Goal: Task Accomplishment & Management: Complete application form

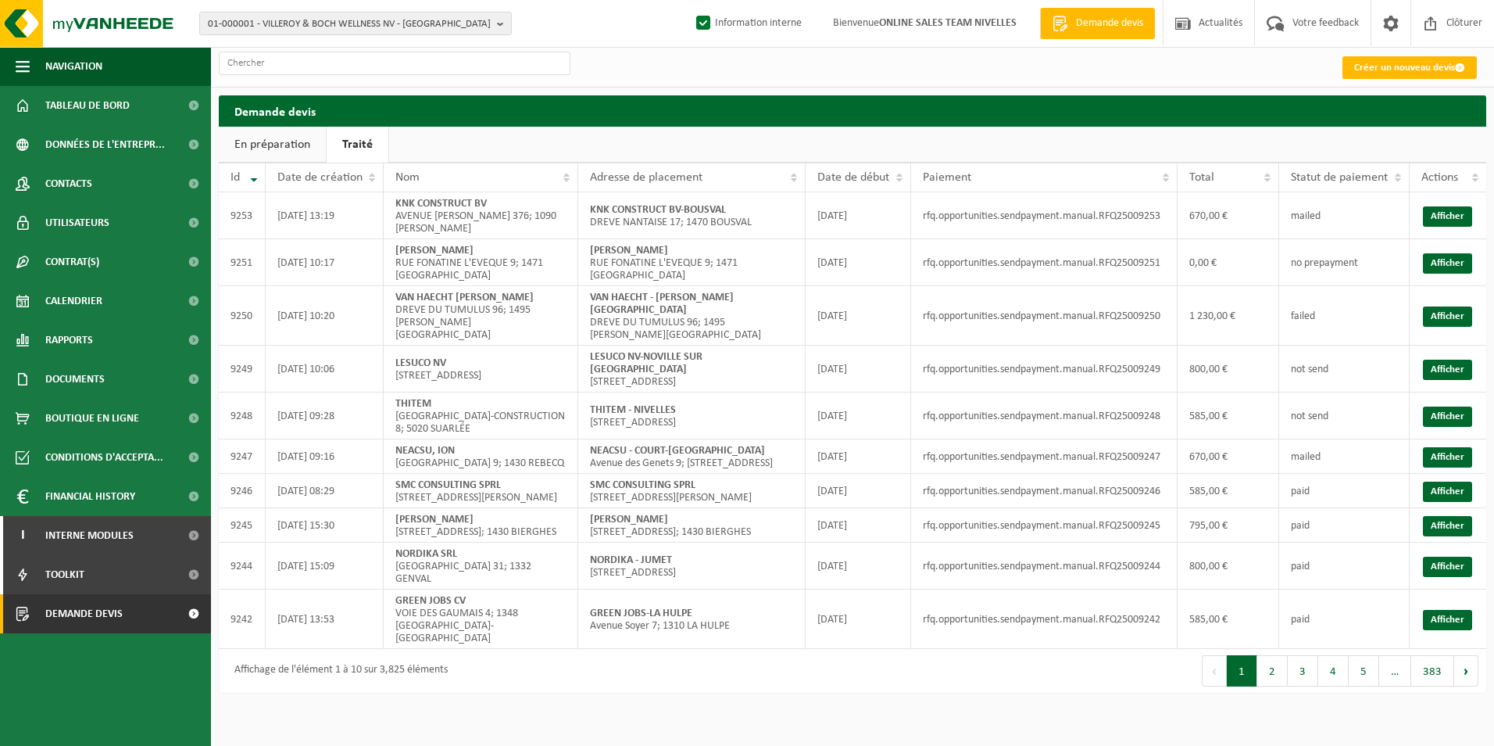
click at [679, 64] on div "Créer un nouveau devis" at bounding box center [852, 67] width 1283 height 40
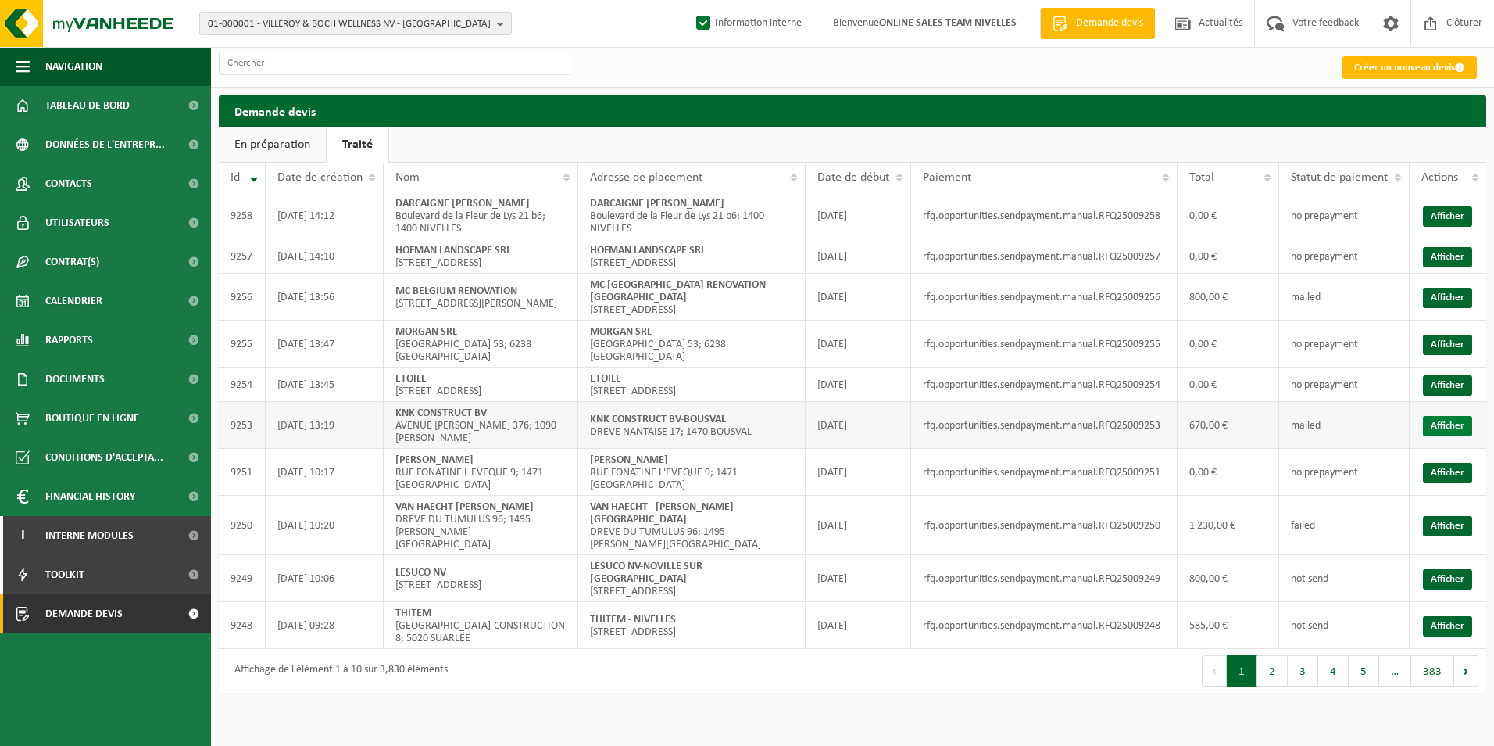
click at [1448, 429] on link "Afficher" at bounding box center [1447, 426] width 49 height 20
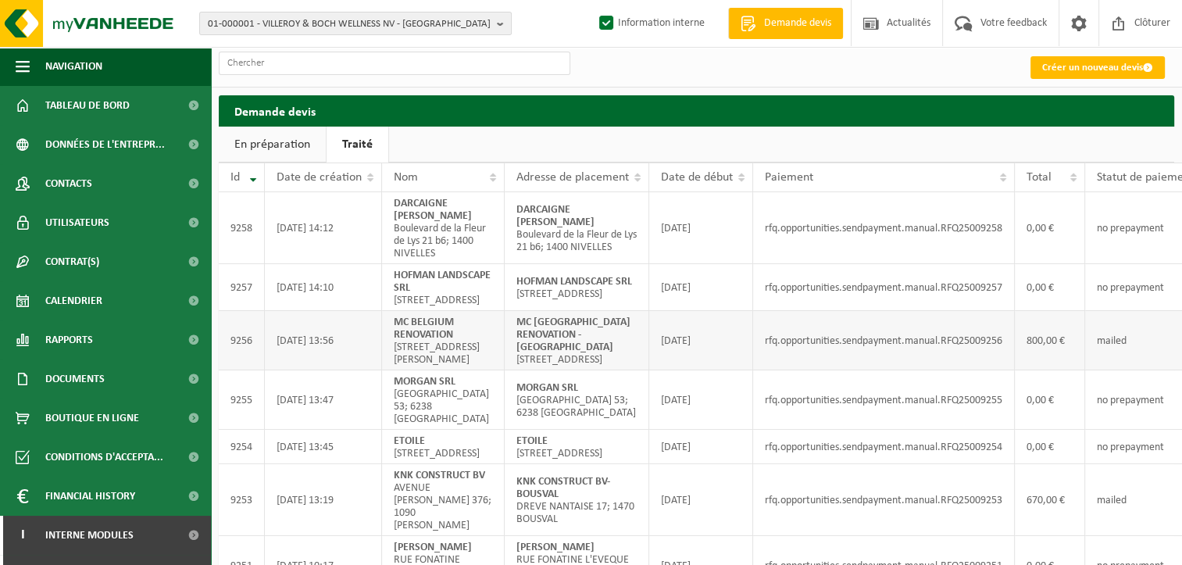
click at [808, 370] on td "rfq.opportunities.sendpayment.manual.RFQ25009256" at bounding box center [884, 340] width 262 height 59
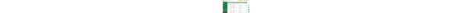
scroll to position [0, 82]
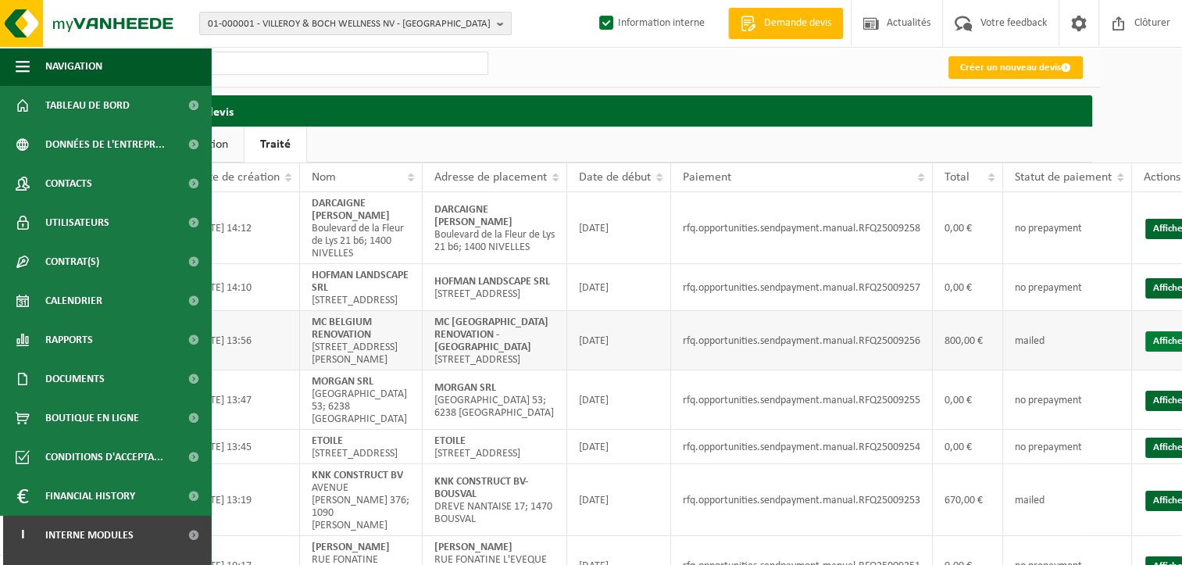
click at [1146, 352] on link "Afficher" at bounding box center [1170, 341] width 49 height 20
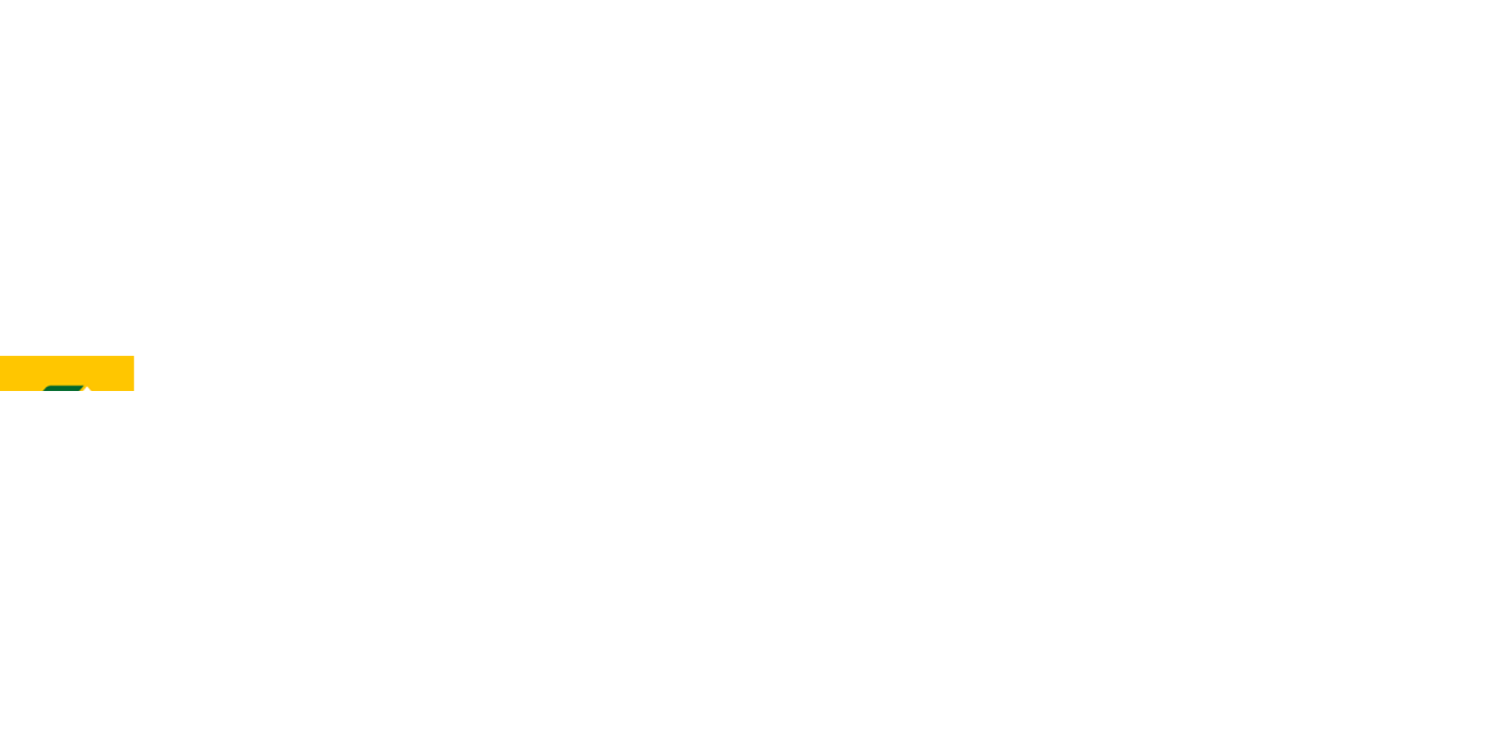
scroll to position [0, 0]
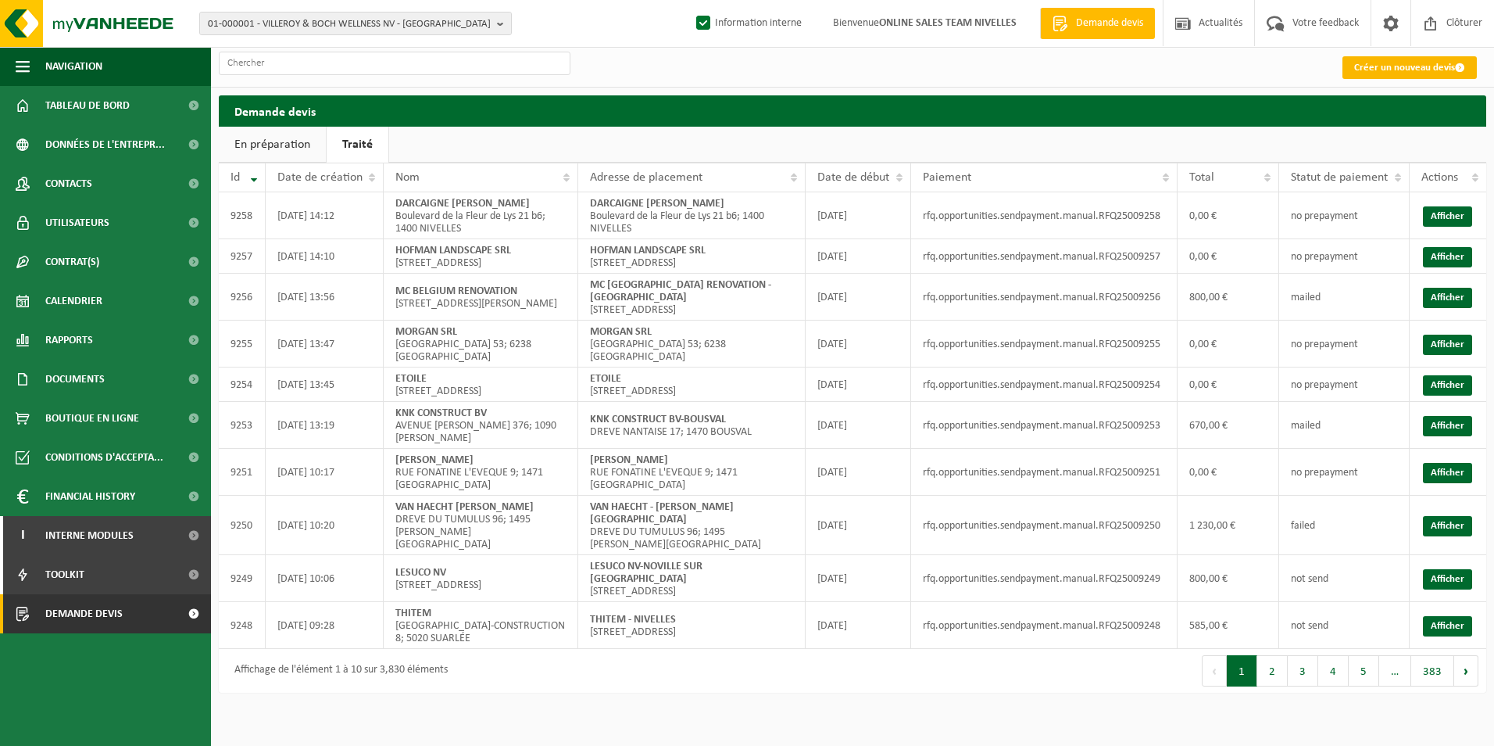
click at [1368, 70] on link "Créer un nouveau devis" at bounding box center [1410, 67] width 134 height 23
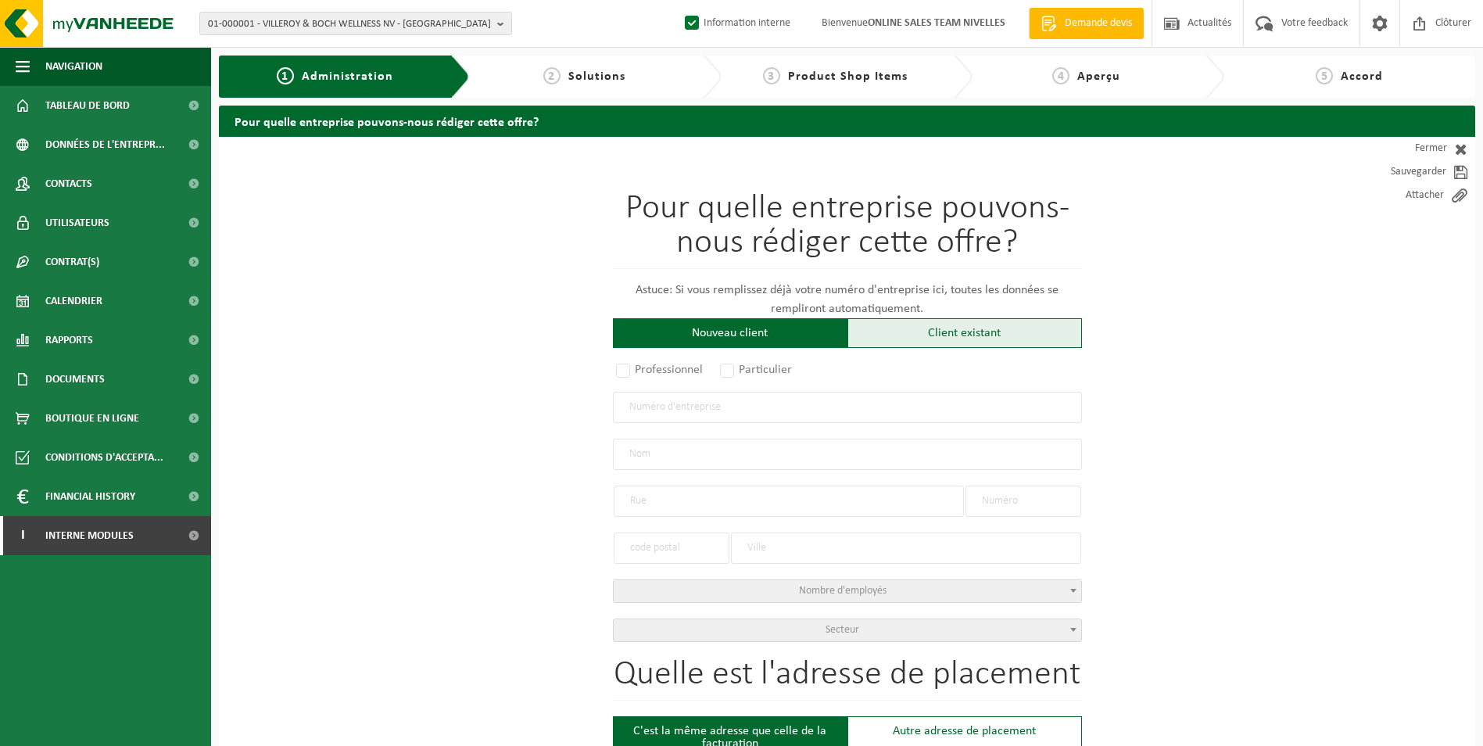
click at [897, 343] on div "Client existant" at bounding box center [964, 333] width 234 height 30
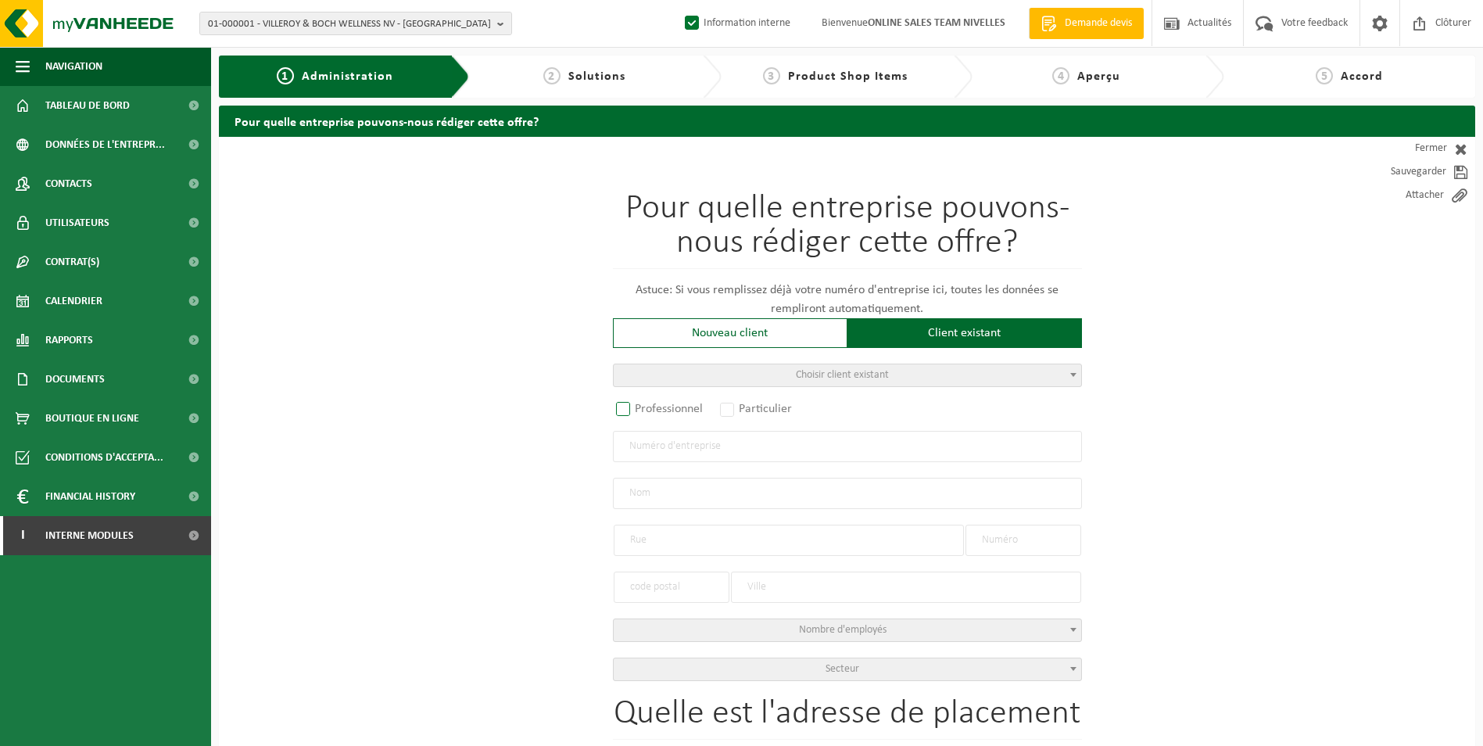
click at [667, 410] on label "Professionnel" at bounding box center [660, 409] width 95 height 22
click at [649, 410] on input "Professionnel" at bounding box center [644, 410] width 10 height 10
radio input "true"
click at [682, 455] on input "text" at bounding box center [847, 446] width 469 height 31
click at [800, 452] on input "text" at bounding box center [847, 446] width 469 height 31
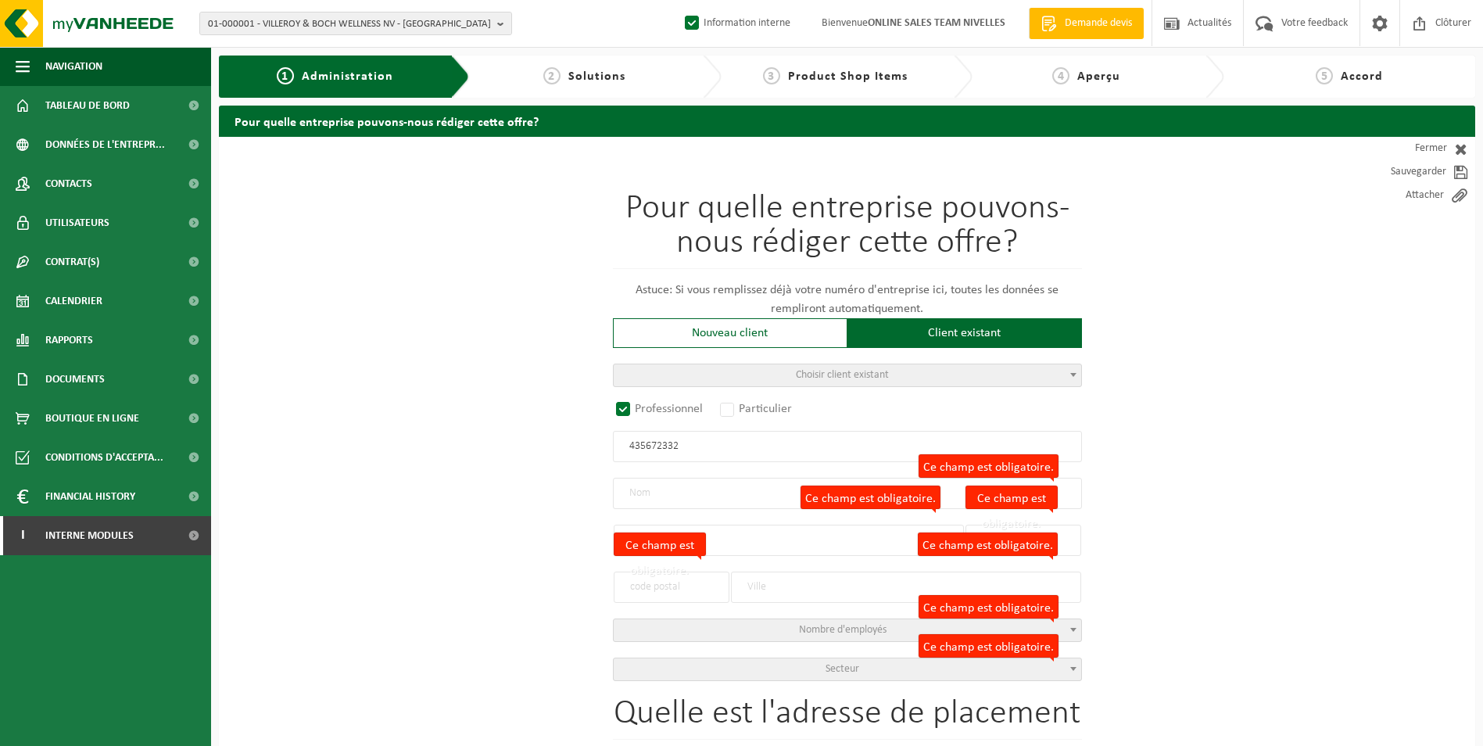
click at [626, 447] on input "435672332" at bounding box center [847, 446] width 469 height 31
type input "0435672332"
radio input "false"
select select
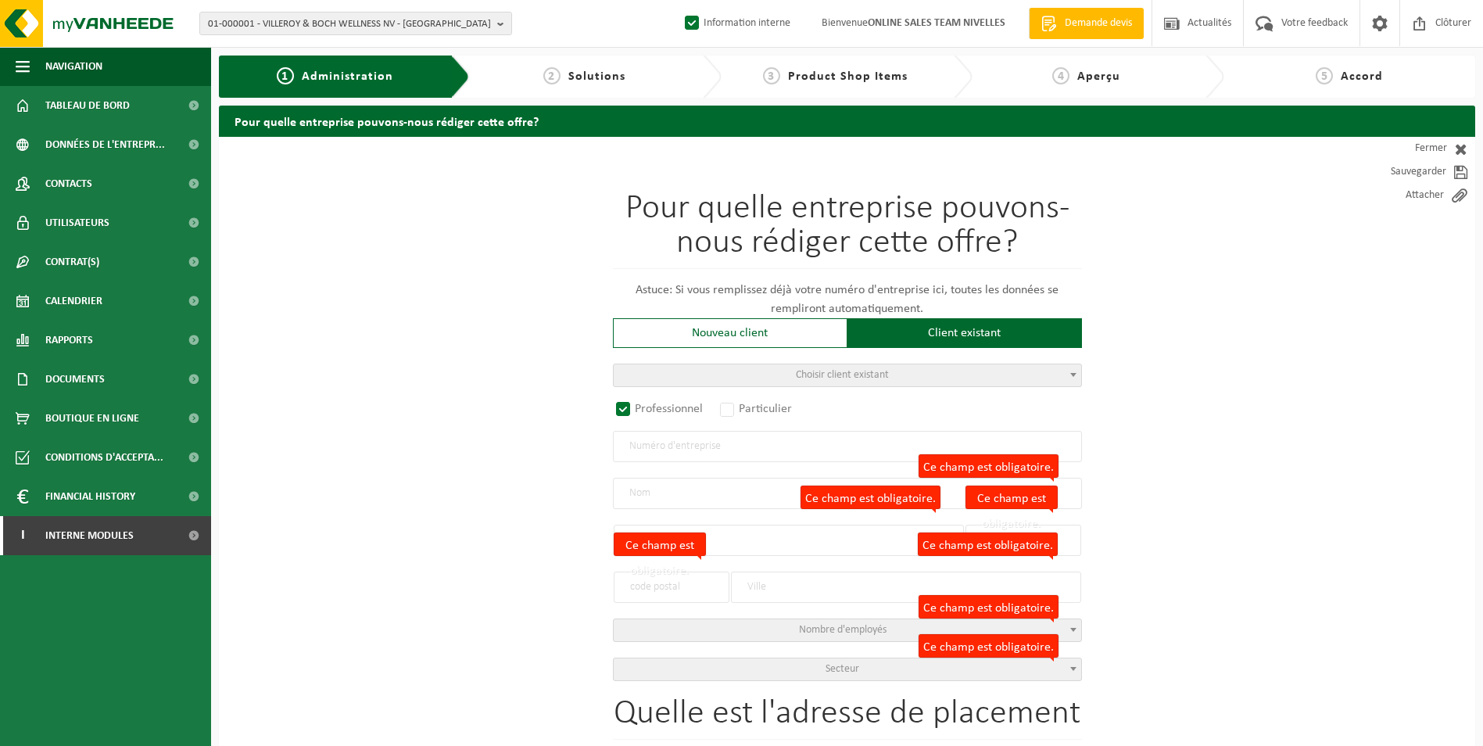
select select
type input "CREER, RENOVER, CONSTRUIRE SA"
type input "RUE NICOLAS DARCHE"
type input "32 / 1"
type input "5660"
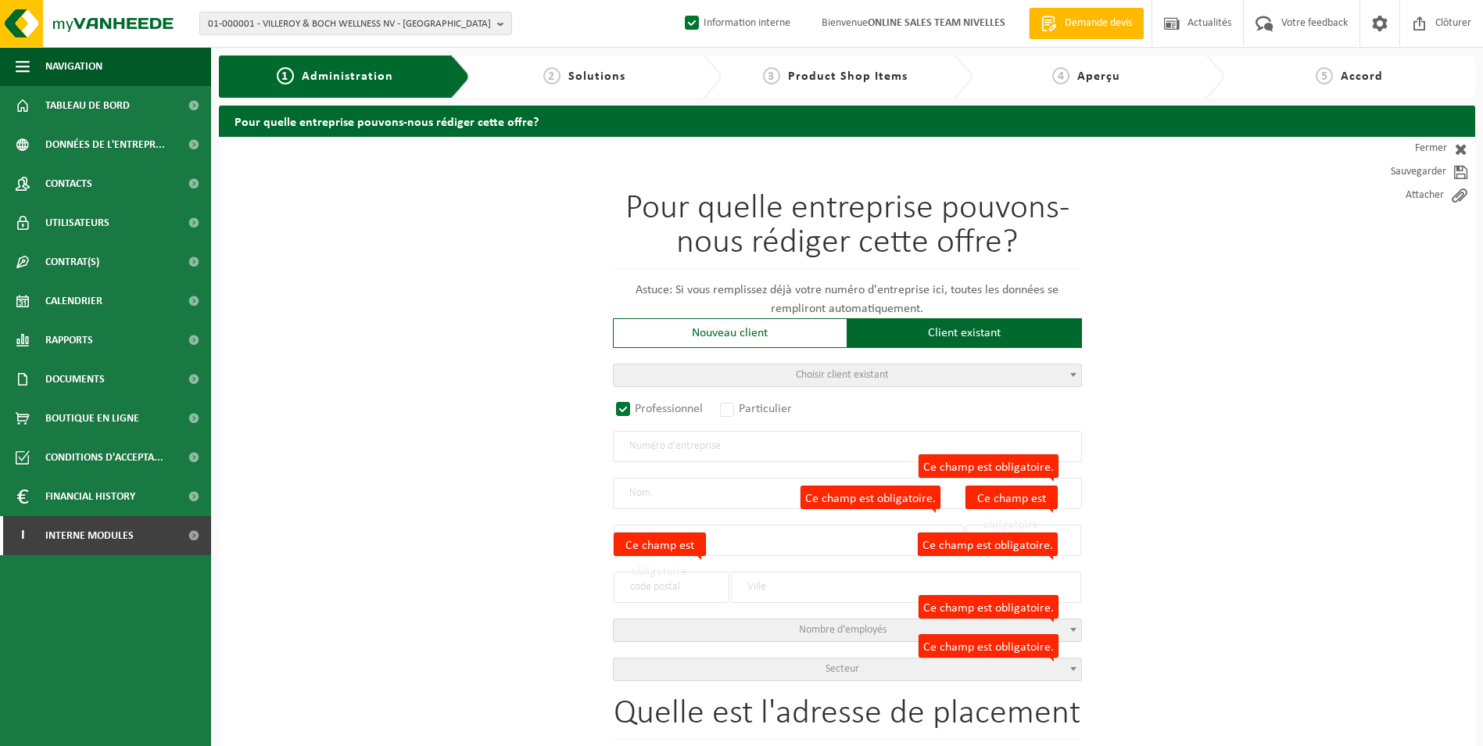
type input "COUVIN"
type input "2041157340"
radio input "true"
select select "147559"
type input "0435.672.332"
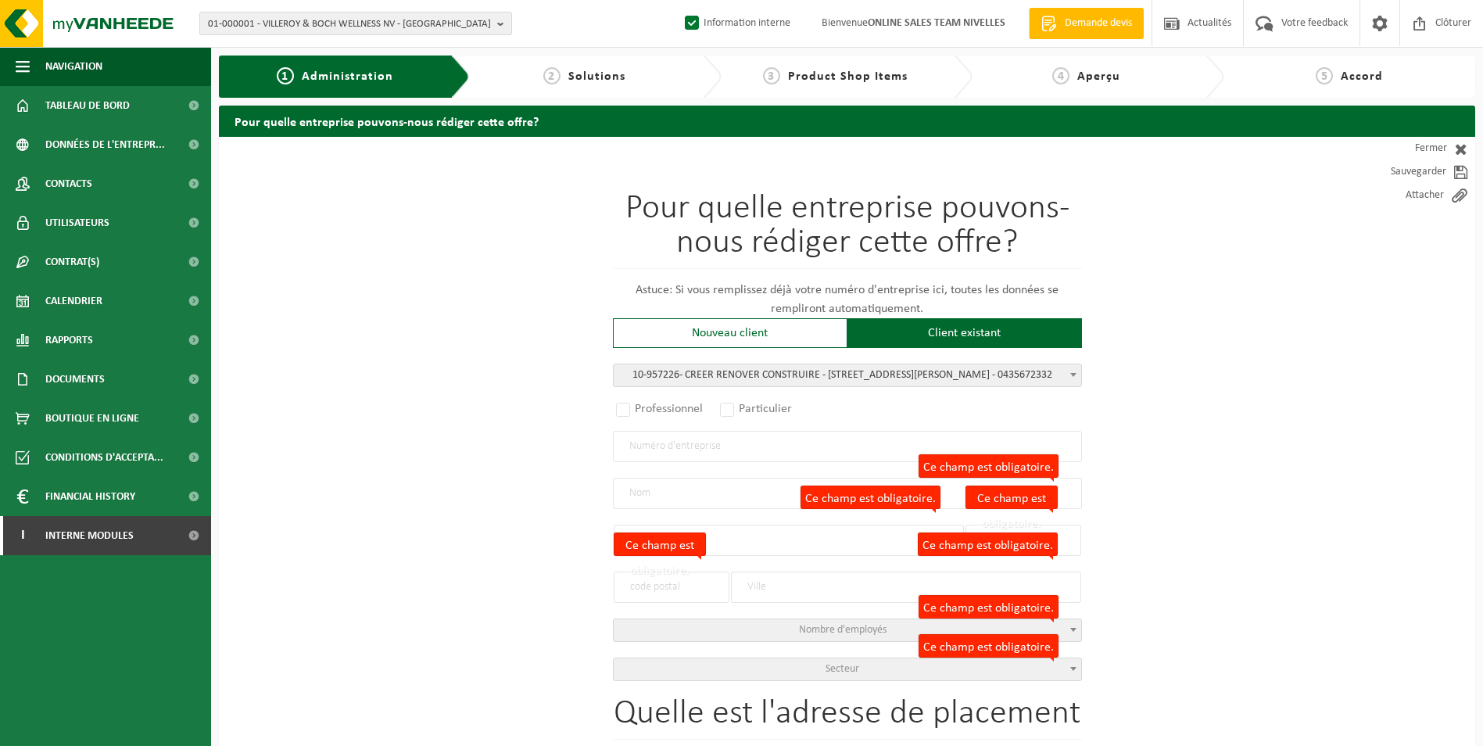
type input "CREER RENOVER CONSTRUIRE"
type input "RUE NICOLAS DARCHE"
type input "32/B1"
type input "5660"
type input "MARIEMBOURG"
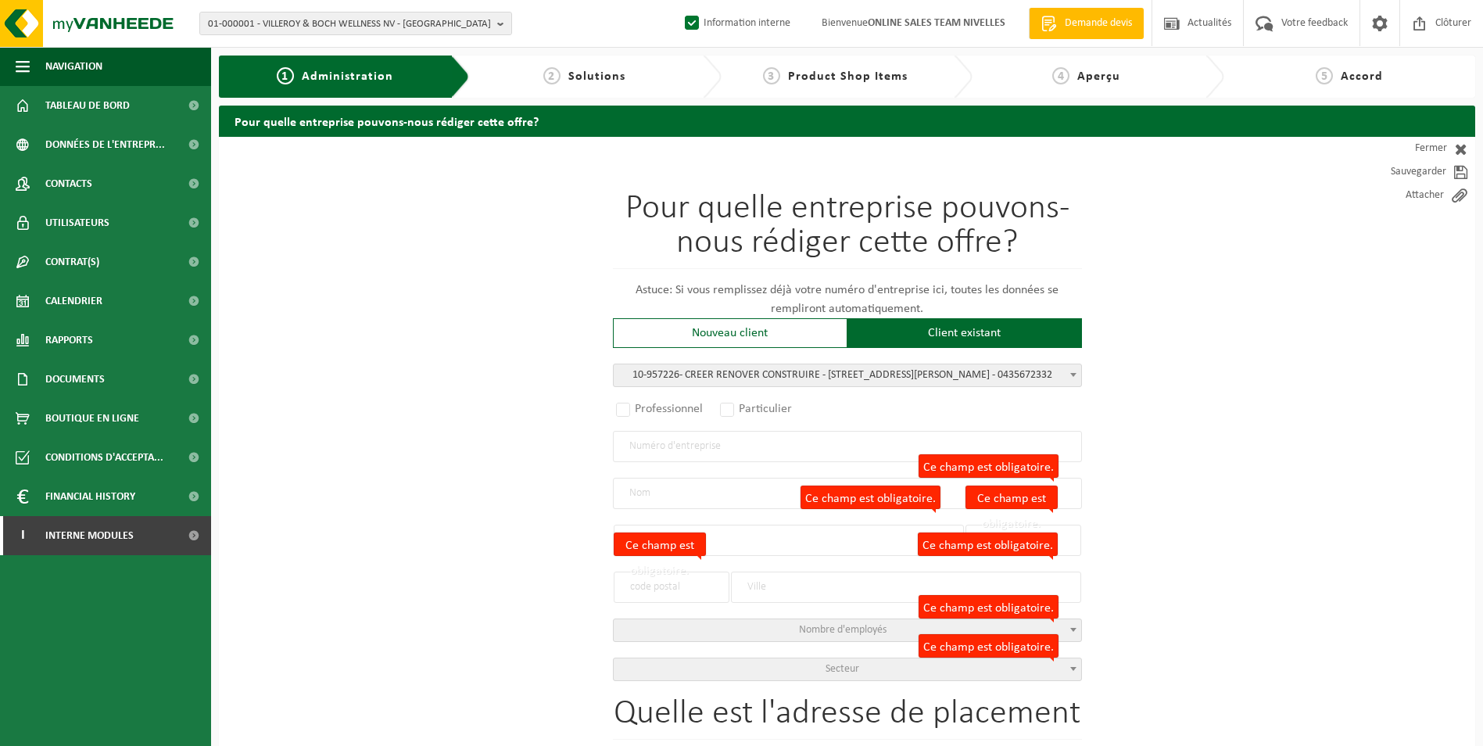
select select "11"
type input "CREER RENOVER CONSTRUIRE"
type input "32/B1"
type input "MARIEMBOURG"
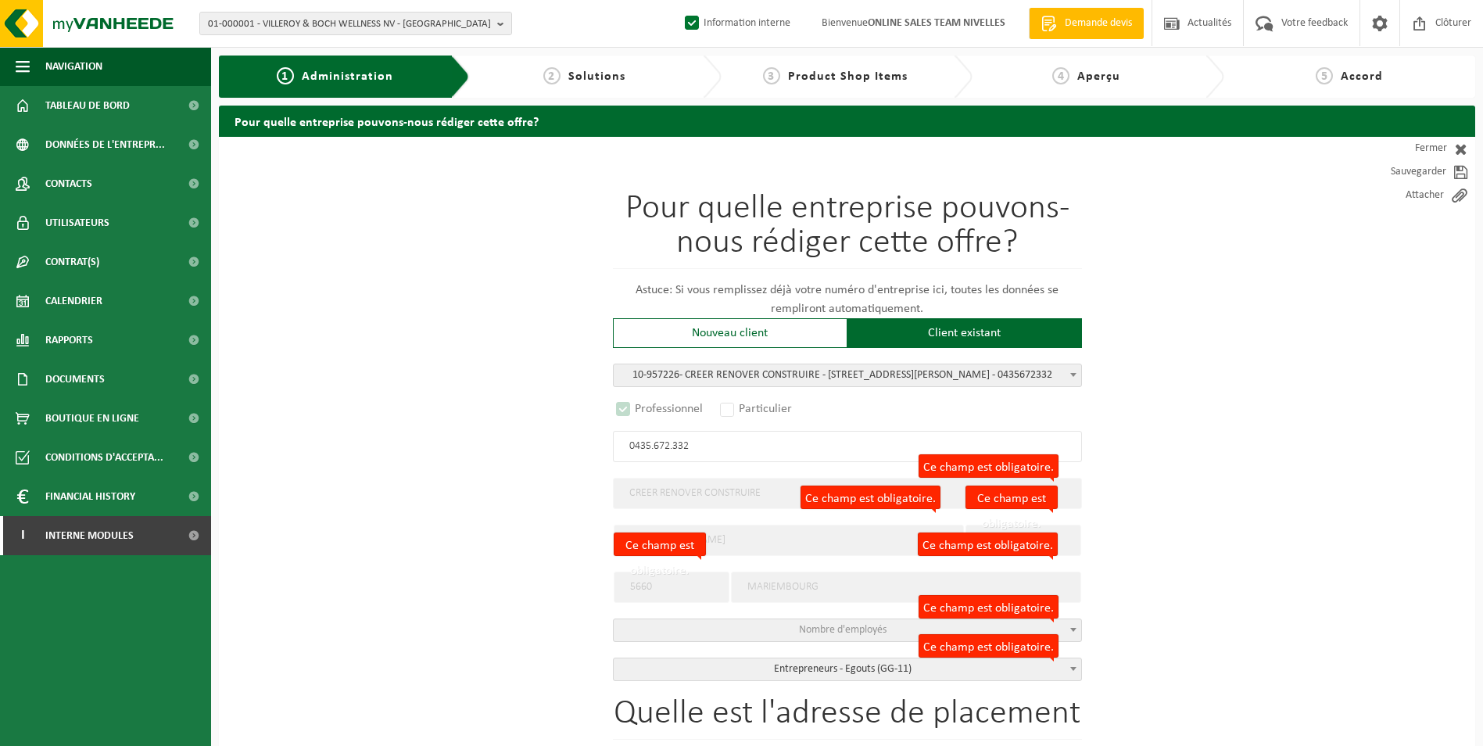
select select "C"
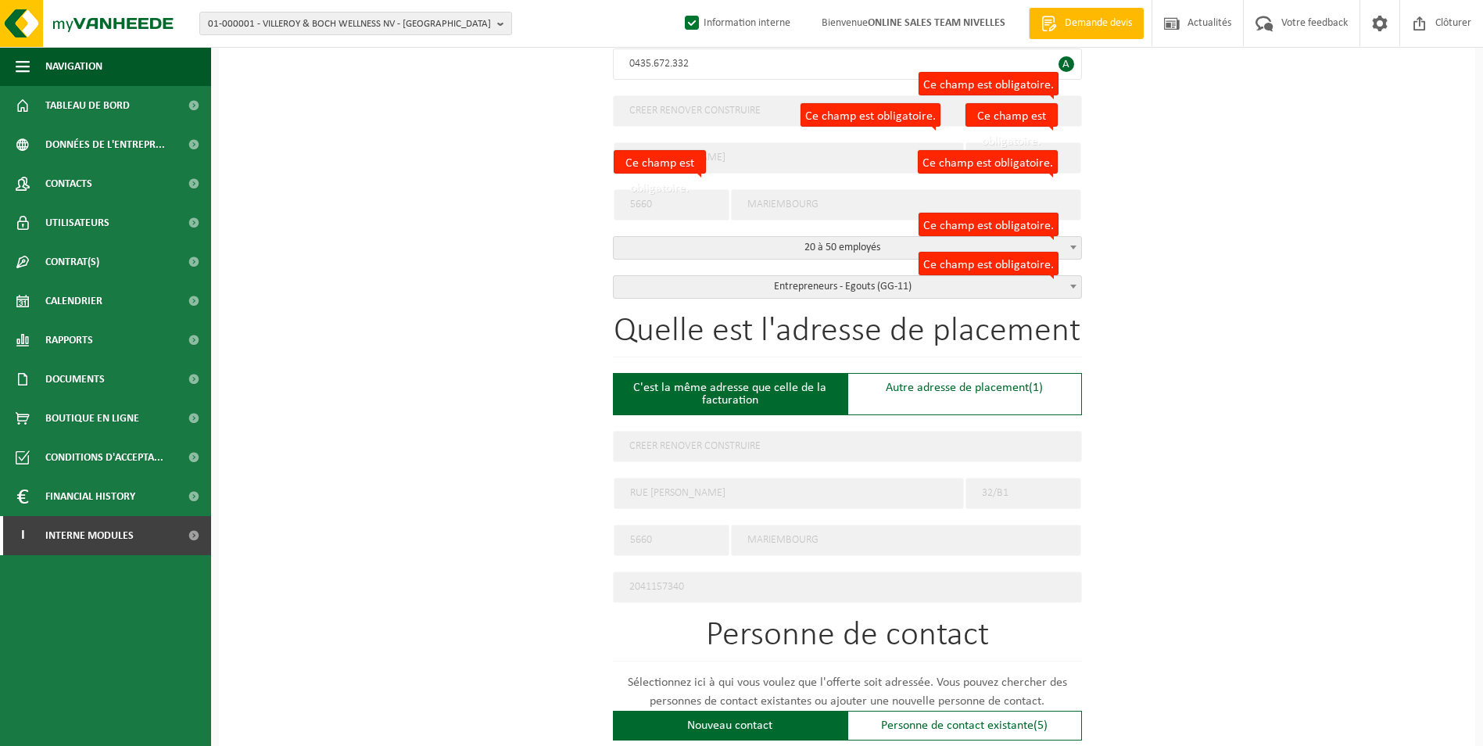
scroll to position [391, 0]
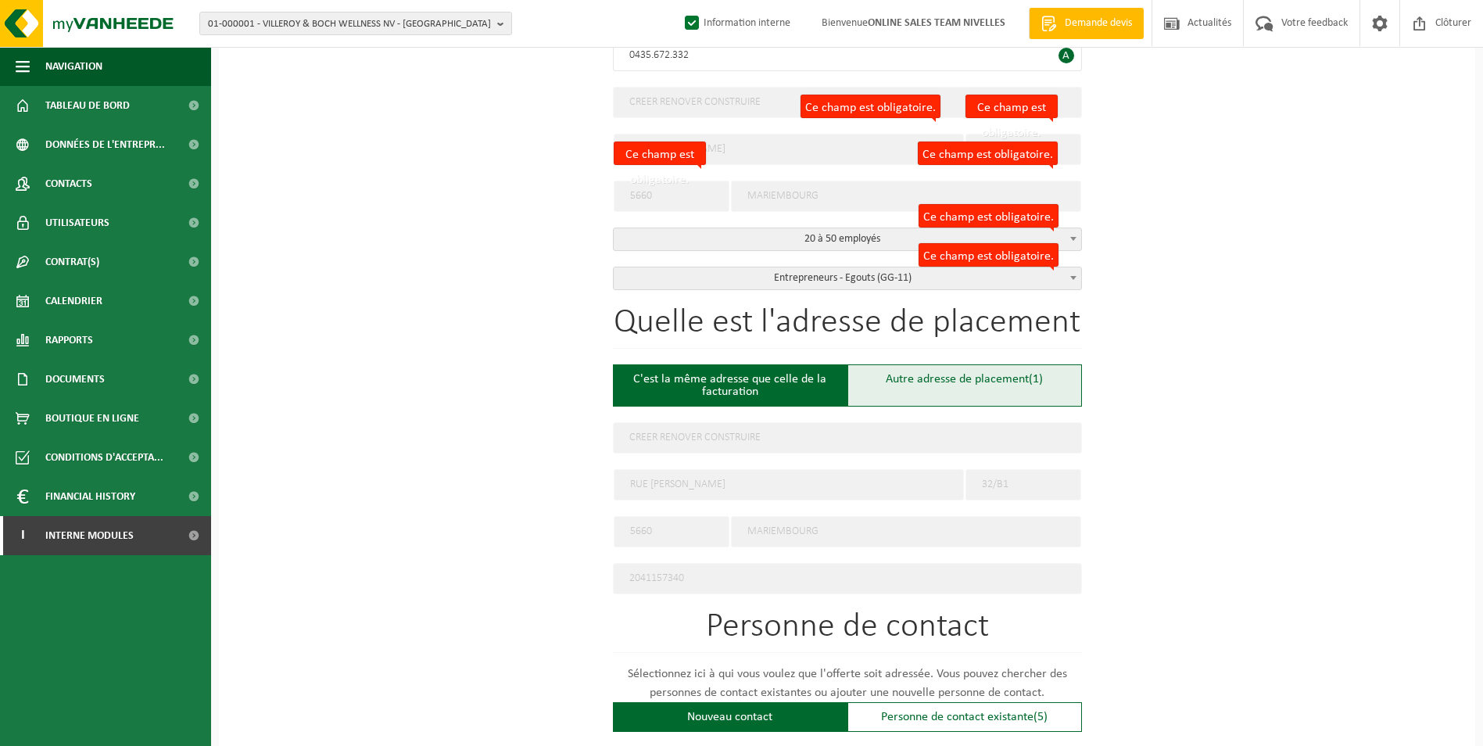
click at [948, 385] on div "Autre adresse de placement (1)" at bounding box center [964, 385] width 234 height 42
type input "Chantier -"
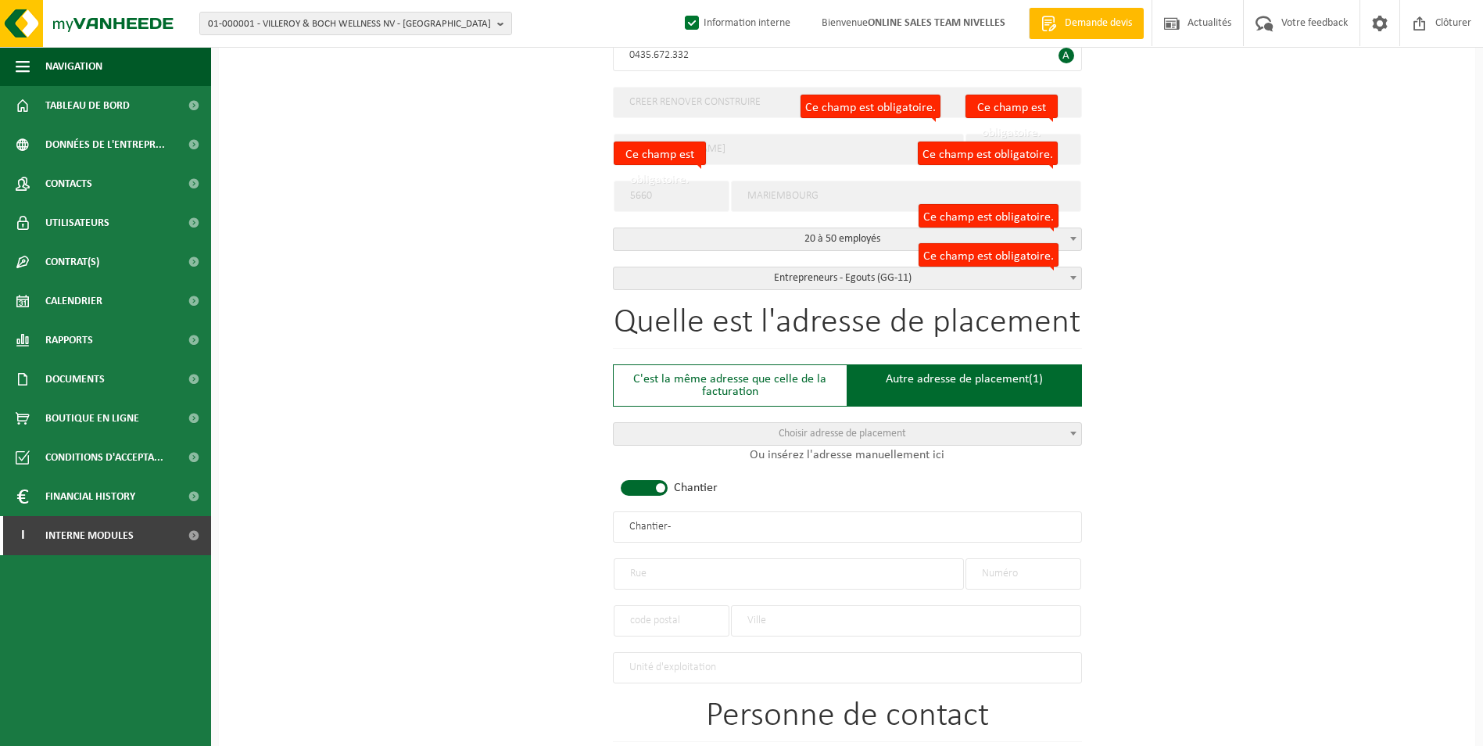
click at [655, 488] on span at bounding box center [644, 488] width 47 height 16
click at [696, 578] on input "text" at bounding box center [789, 573] width 350 height 31
type input "D"
type input "RUE FOND THIRION"
click at [1023, 564] on input "text" at bounding box center [1023, 573] width 116 height 31
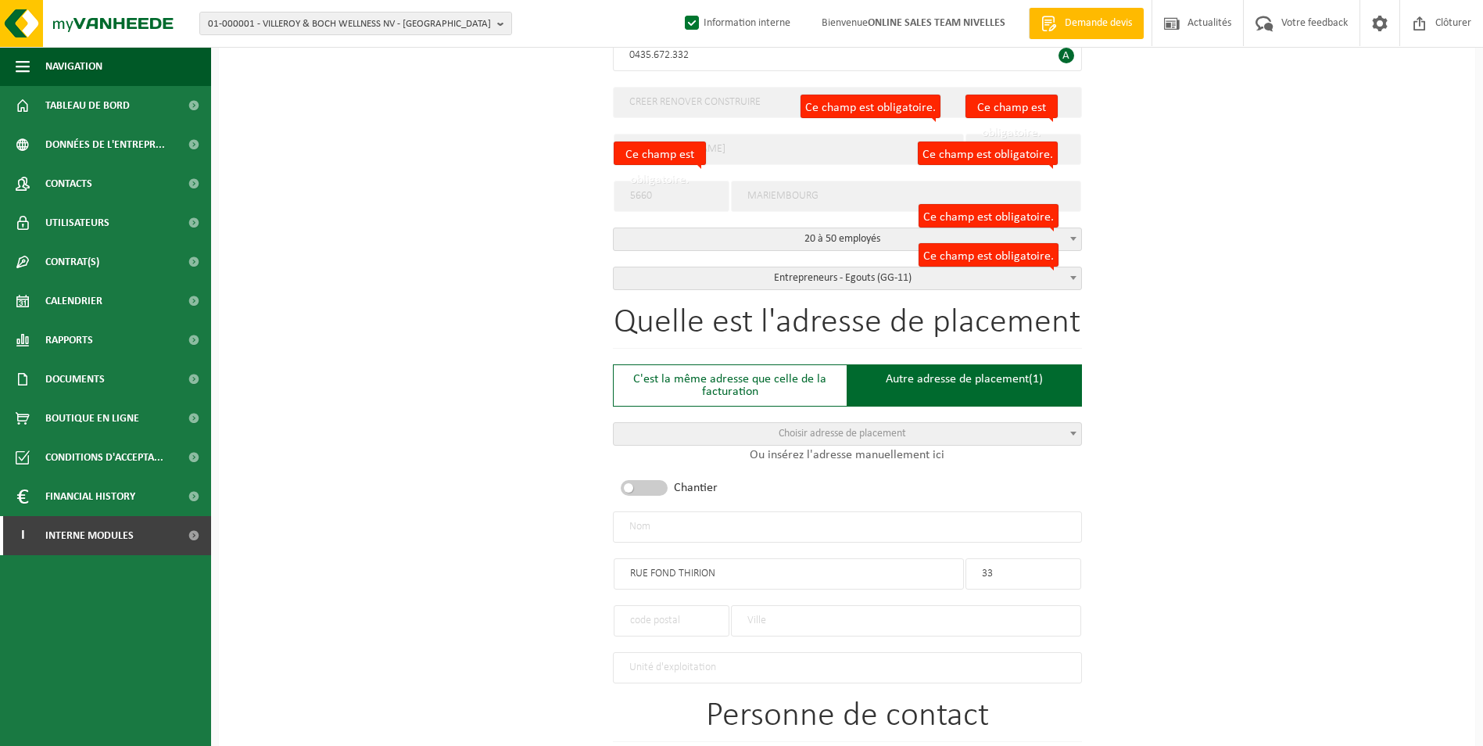
type input "33"
click at [764, 618] on input "text" at bounding box center [906, 620] width 350 height 31
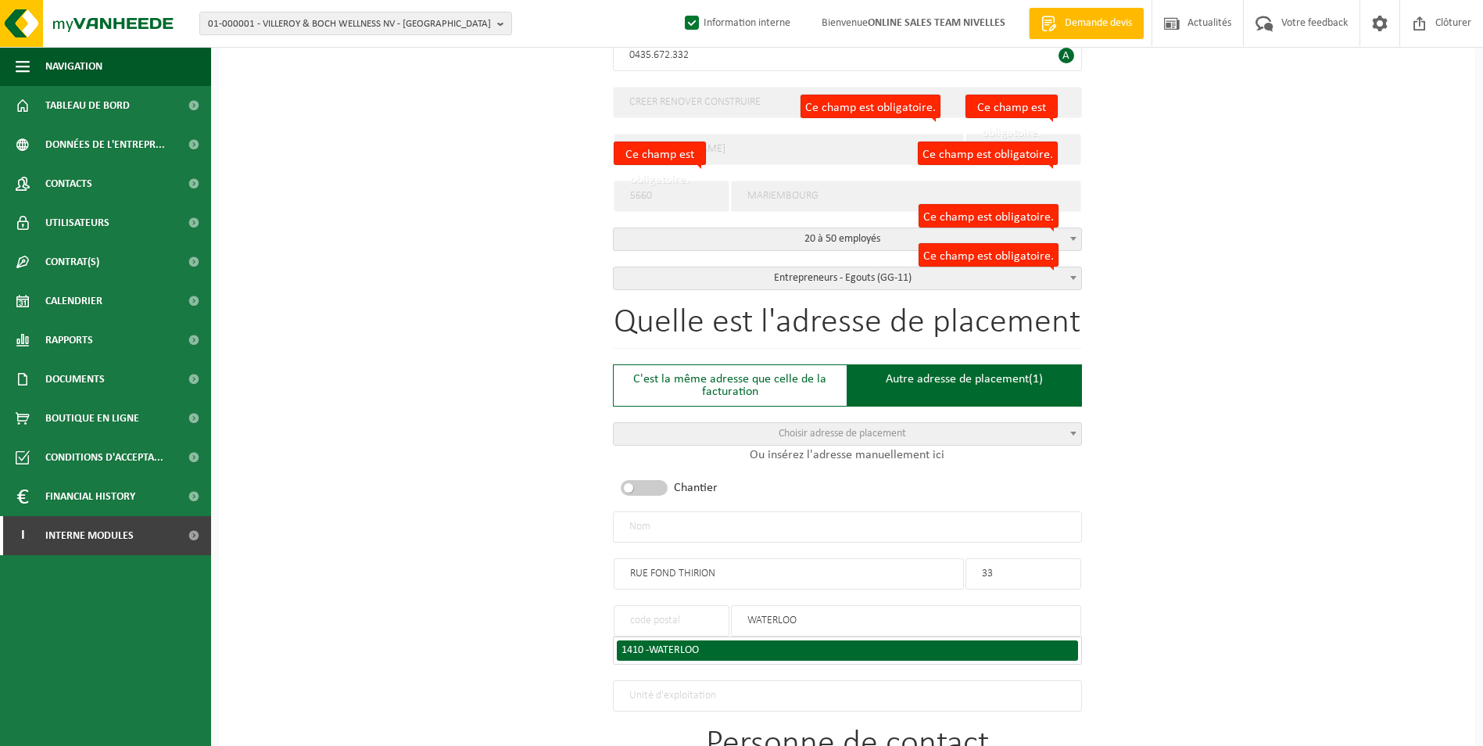
type input "WATERLOO"
click at [759, 652] on li "1410 - WATERLOO" at bounding box center [847, 650] width 461 height 20
click at [755, 645] on div "1410 - WATERLOO" at bounding box center [847, 650] width 452 height 11
type input "1410"
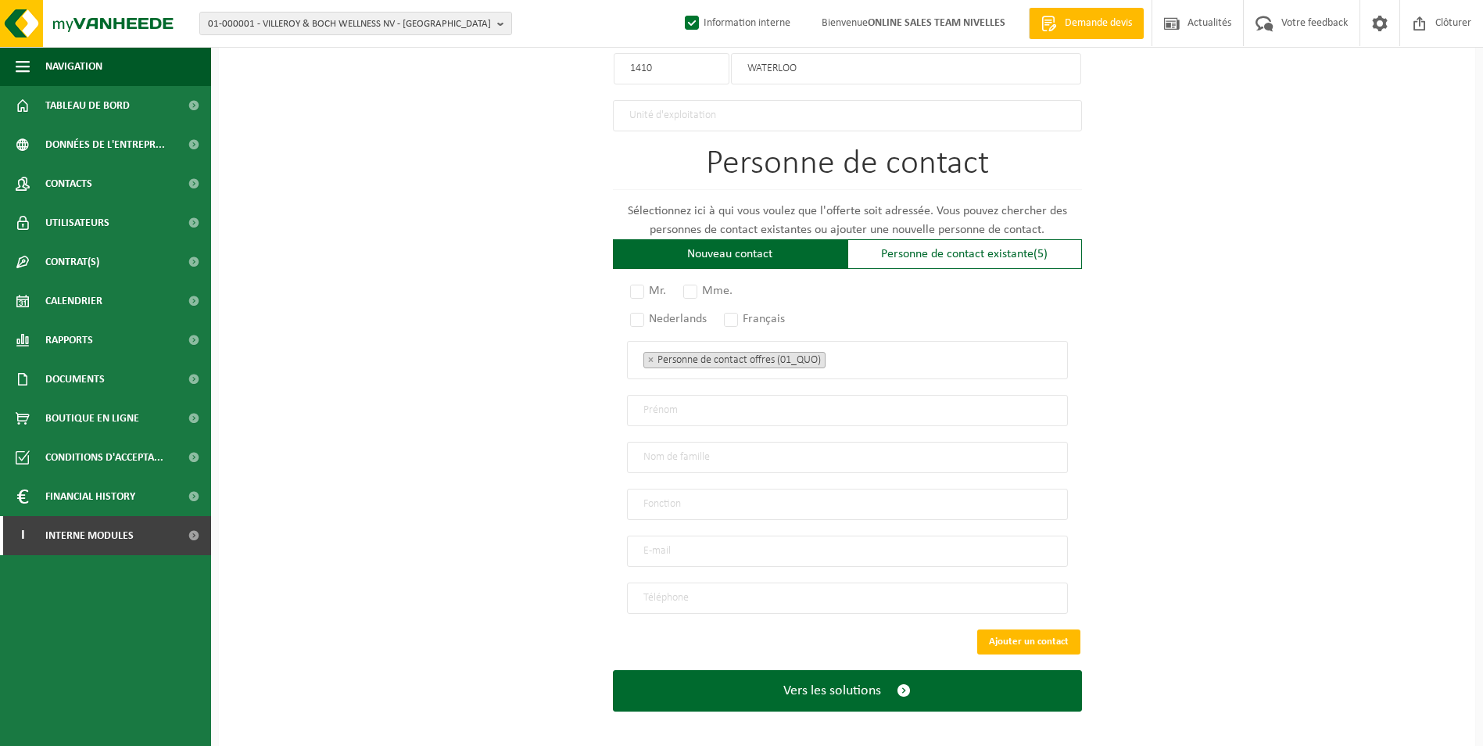
scroll to position [943, 0]
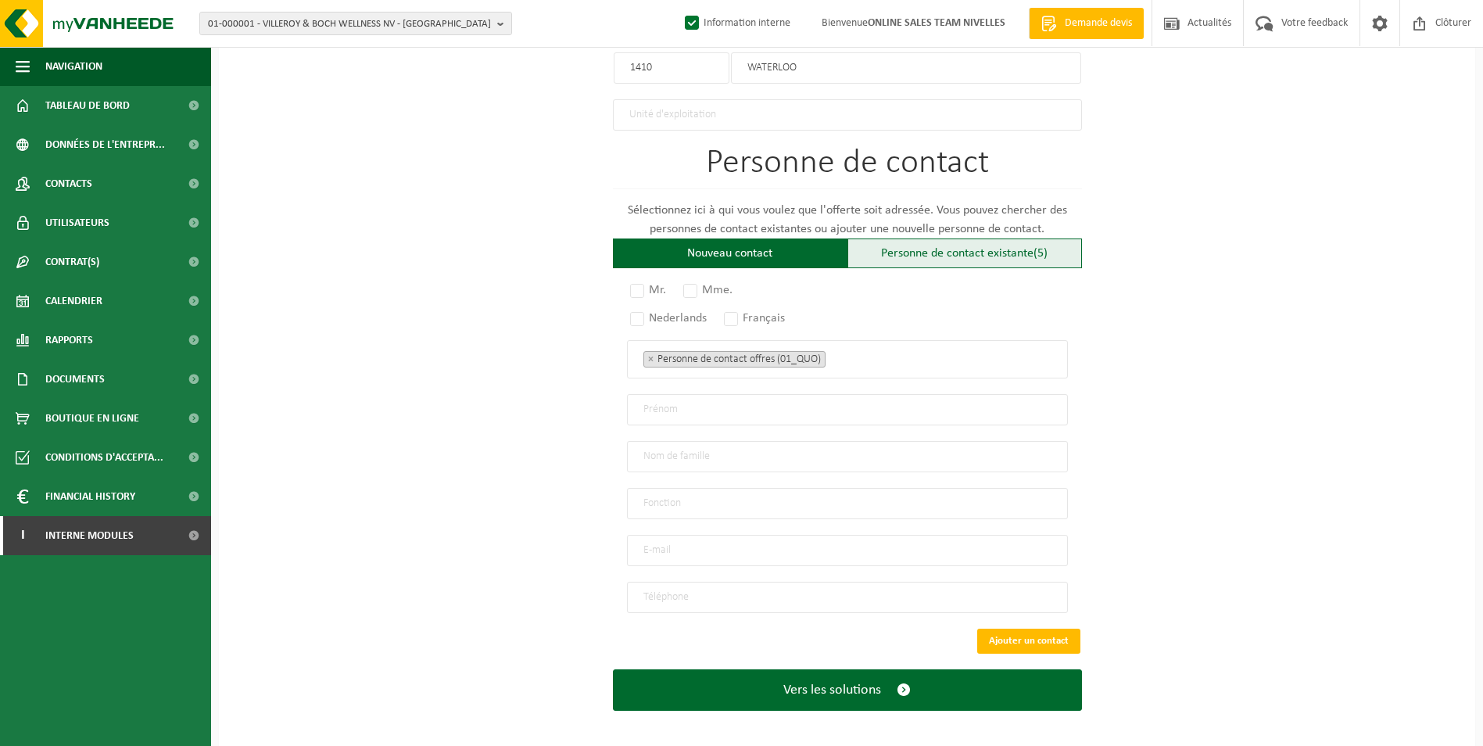
click at [992, 250] on div "Personne de contact existante (5)" at bounding box center [964, 253] width 234 height 30
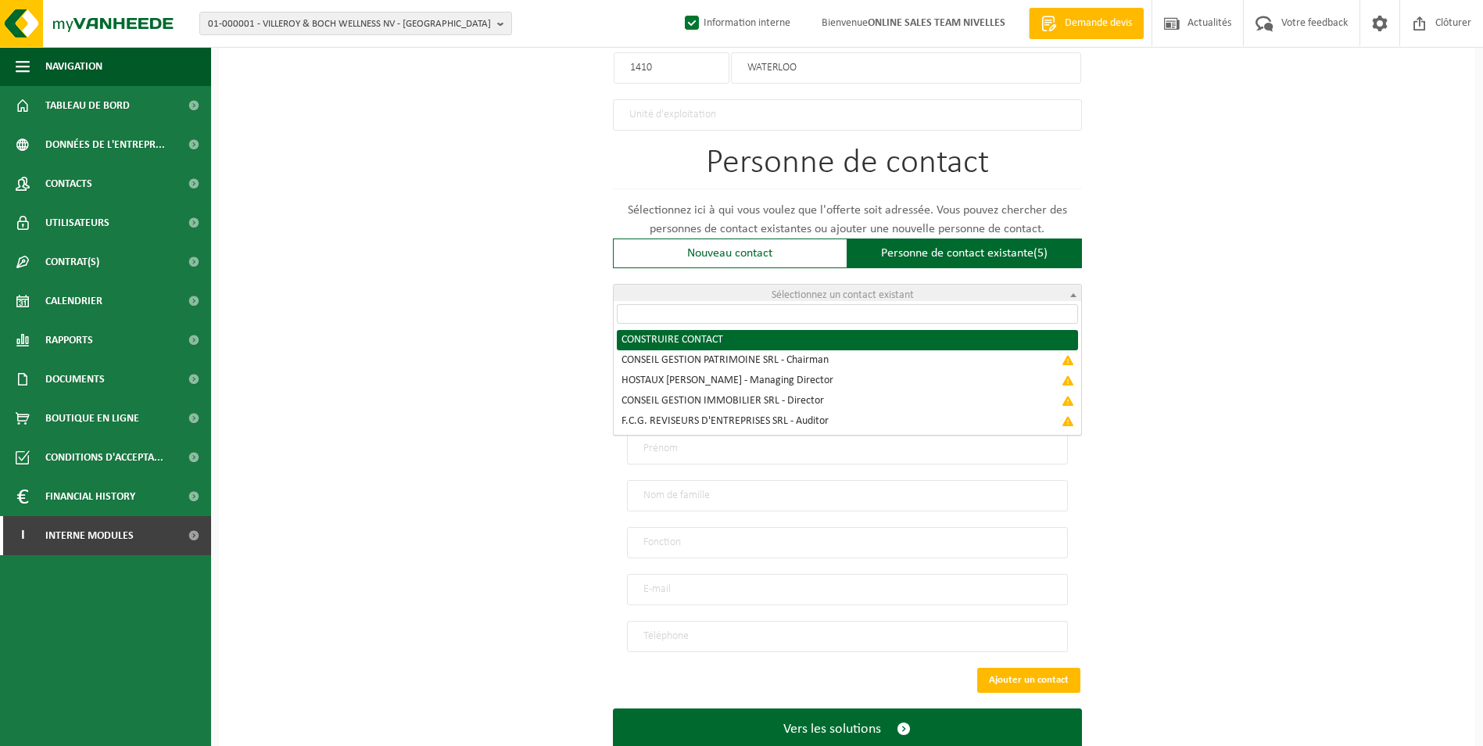
click at [931, 289] on span "Sélectionnez un contact existant" at bounding box center [847, 295] width 467 height 22
radio input "true"
select select "{"code":"10-957227","firstname":"CONTACT","surname":"CONSTRUIRE","gender":"Unkn…"
type input "CONTACT"
type input "CONSTRUIRE"
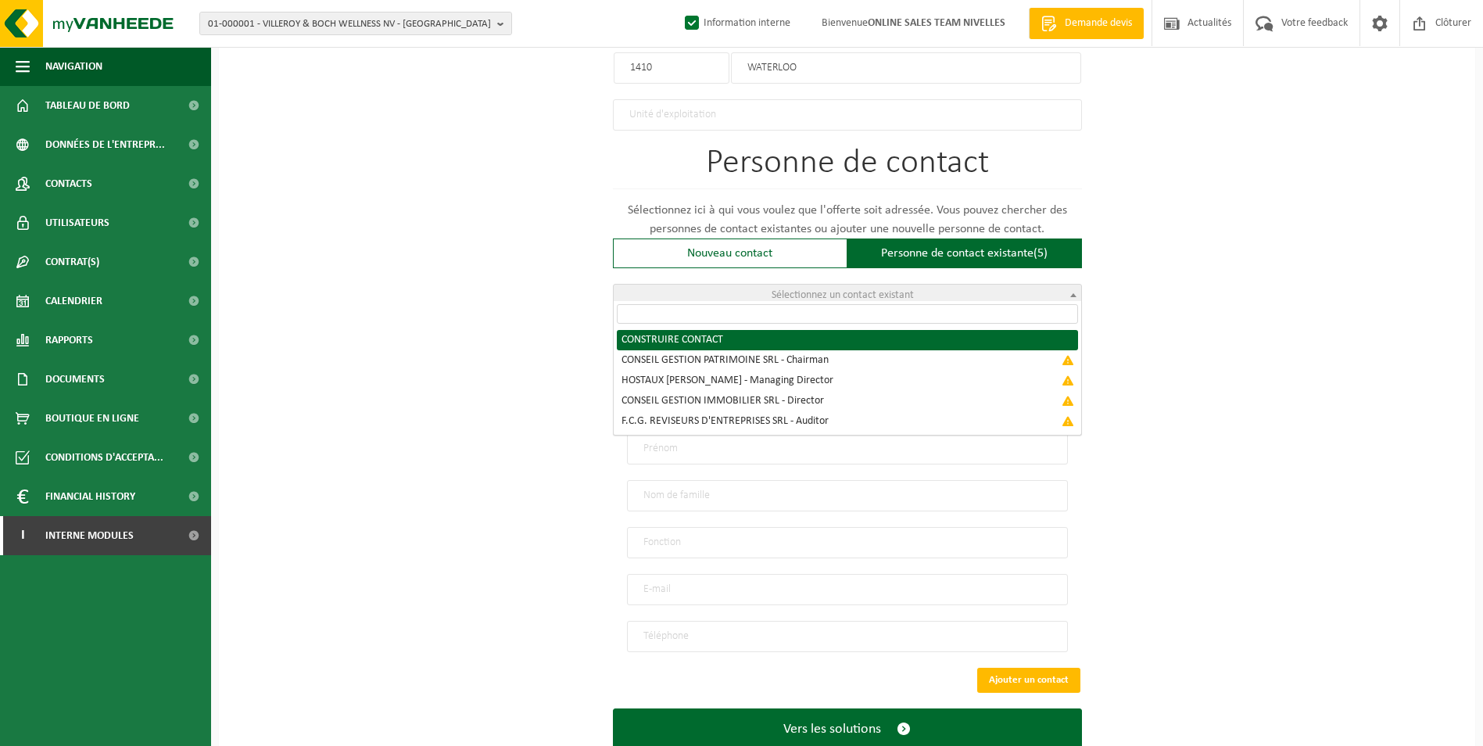
type input "compta@crc-sa.be"
type input "0484/49 03 78"
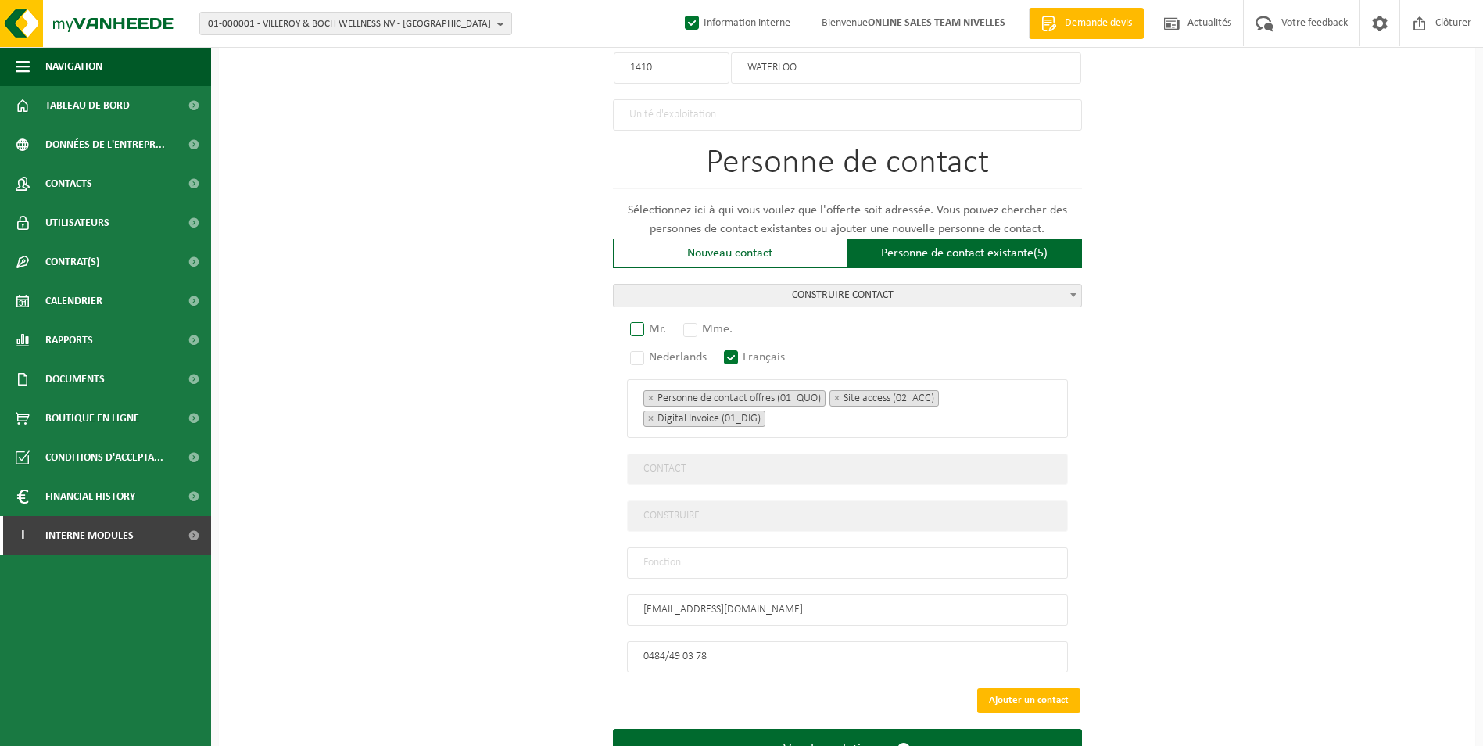
click at [637, 322] on label "Mr." at bounding box center [649, 329] width 44 height 22
radio input "true"
click at [692, 548] on input "text" at bounding box center [847, 562] width 441 height 31
type input "CONTACT"
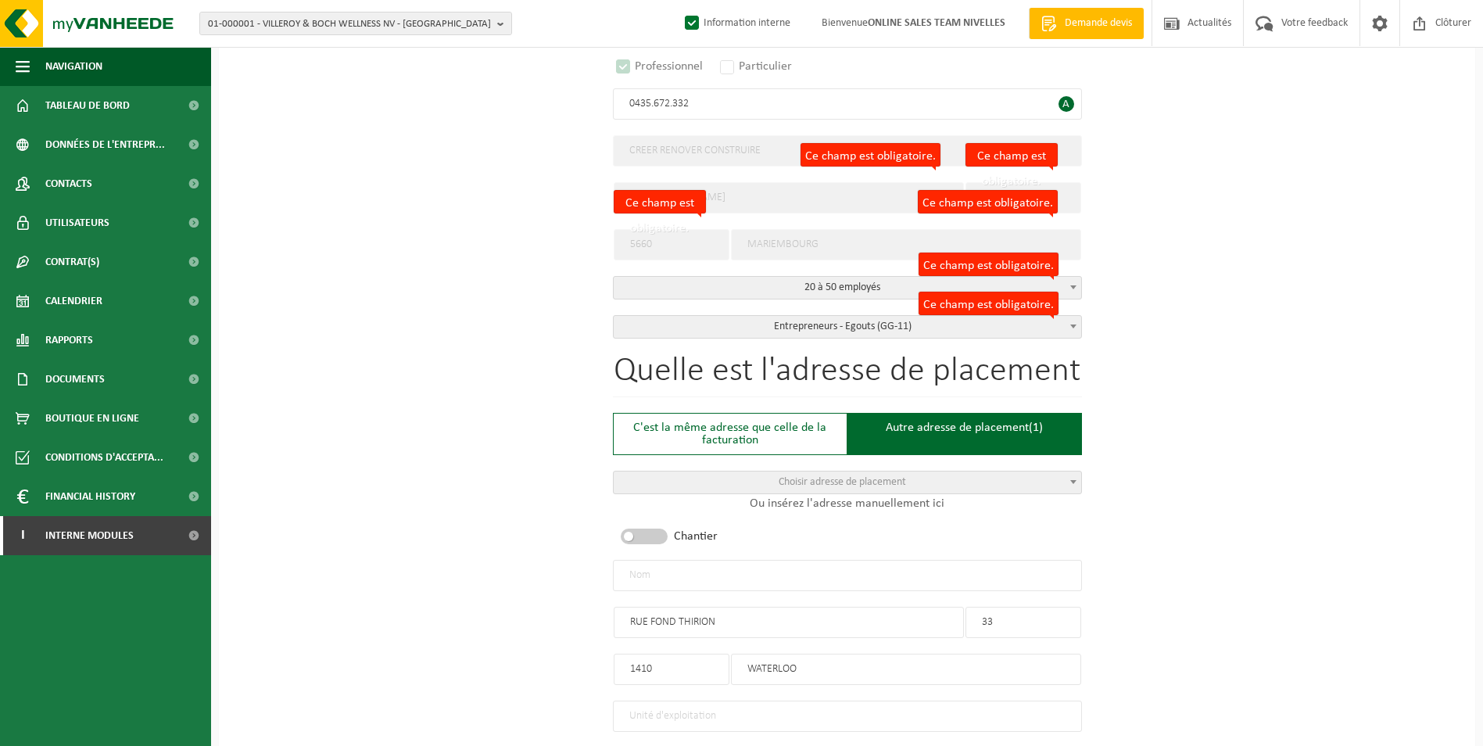
scroll to position [318, 0]
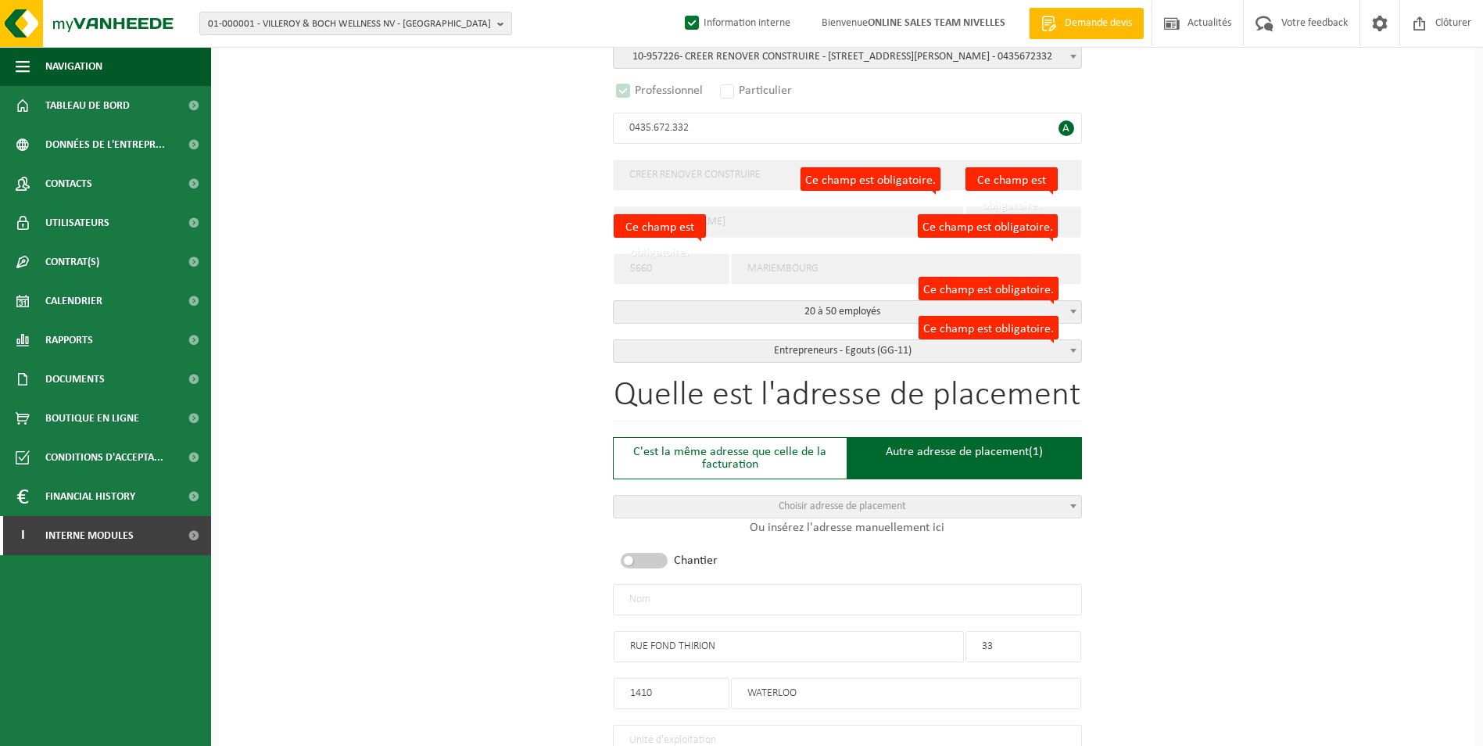
click at [647, 599] on input "text" at bounding box center [847, 599] width 469 height 31
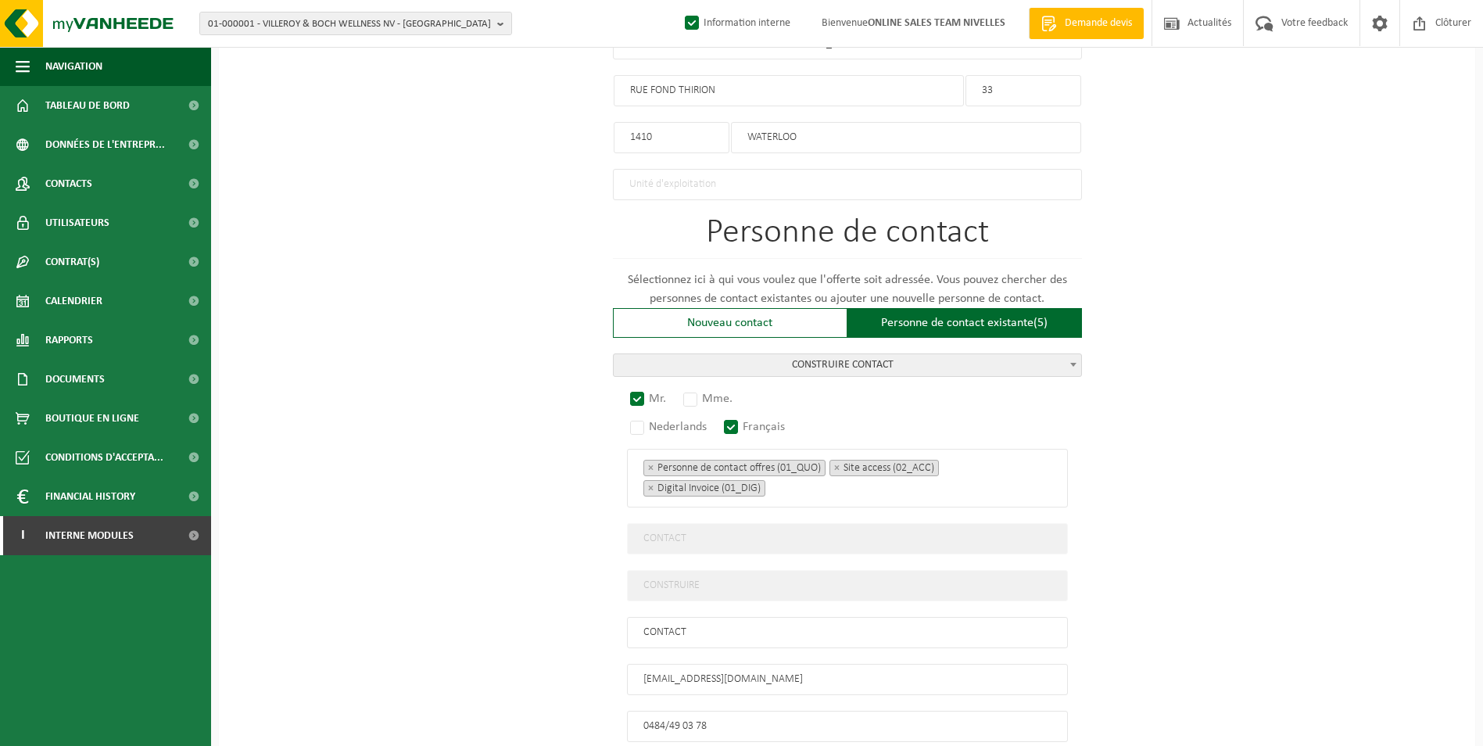
scroll to position [1003, 0]
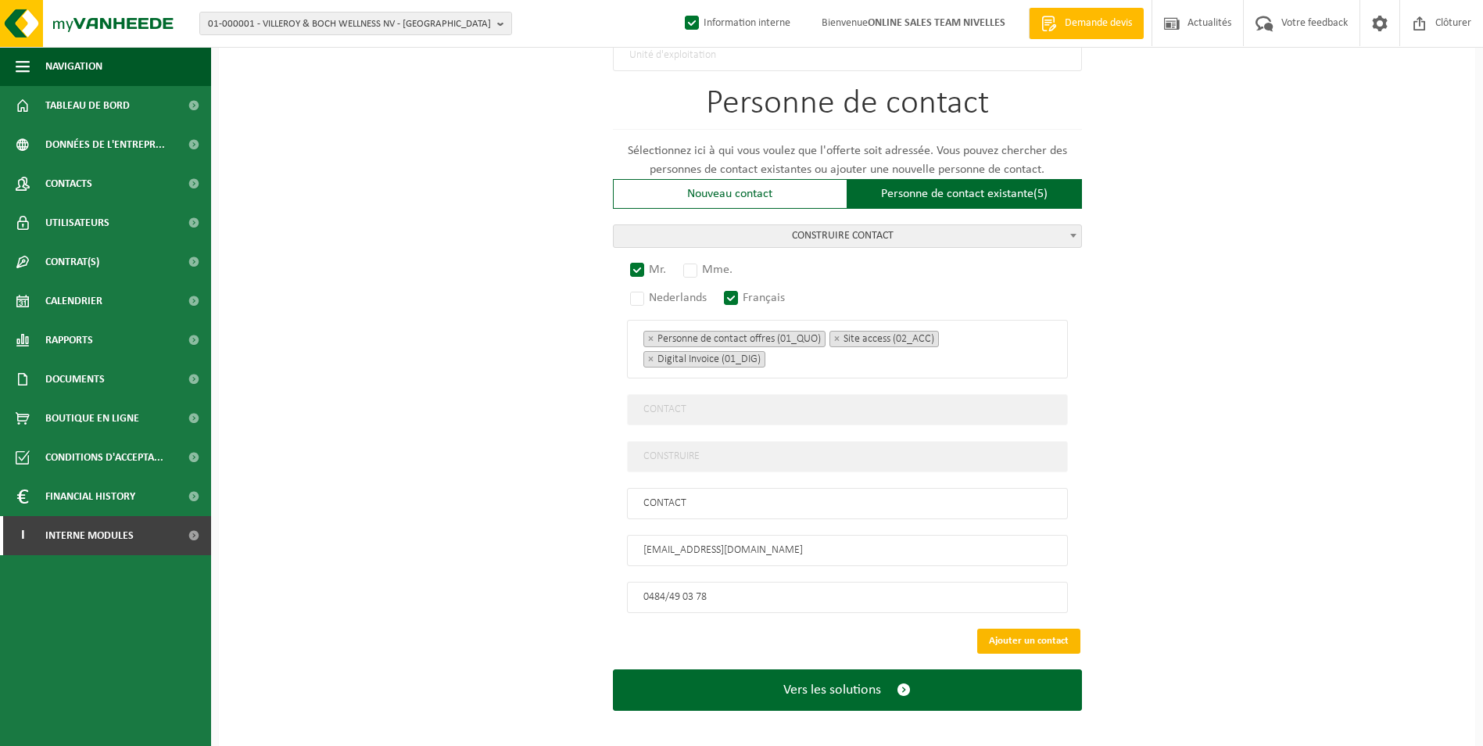
type input "CREER RENOVER CONSTRUIRE-[GEOGRAPHIC_DATA]"
click at [1009, 628] on button "Ajouter un contact" at bounding box center [1028, 640] width 103 height 25
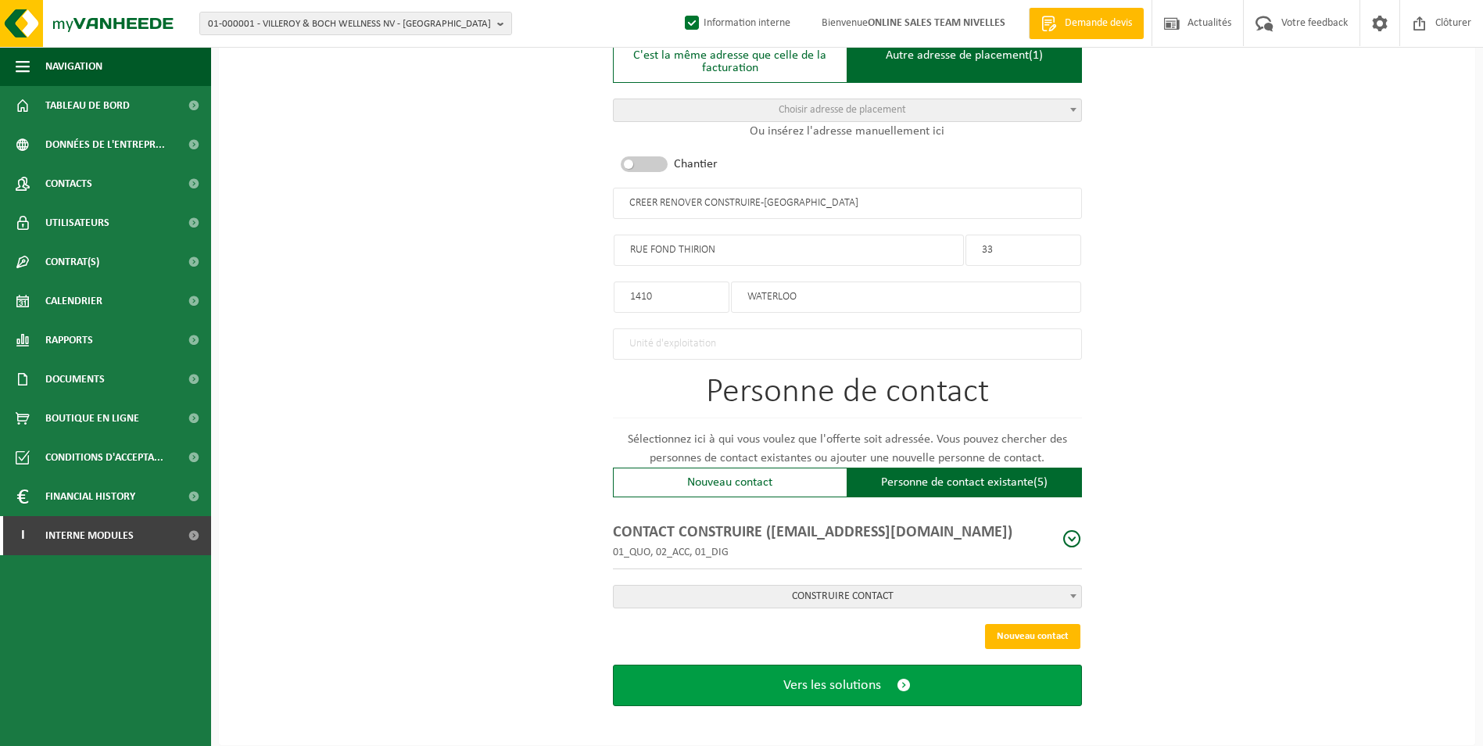
click at [802, 678] on span "Vers les solutions" at bounding box center [832, 685] width 98 height 16
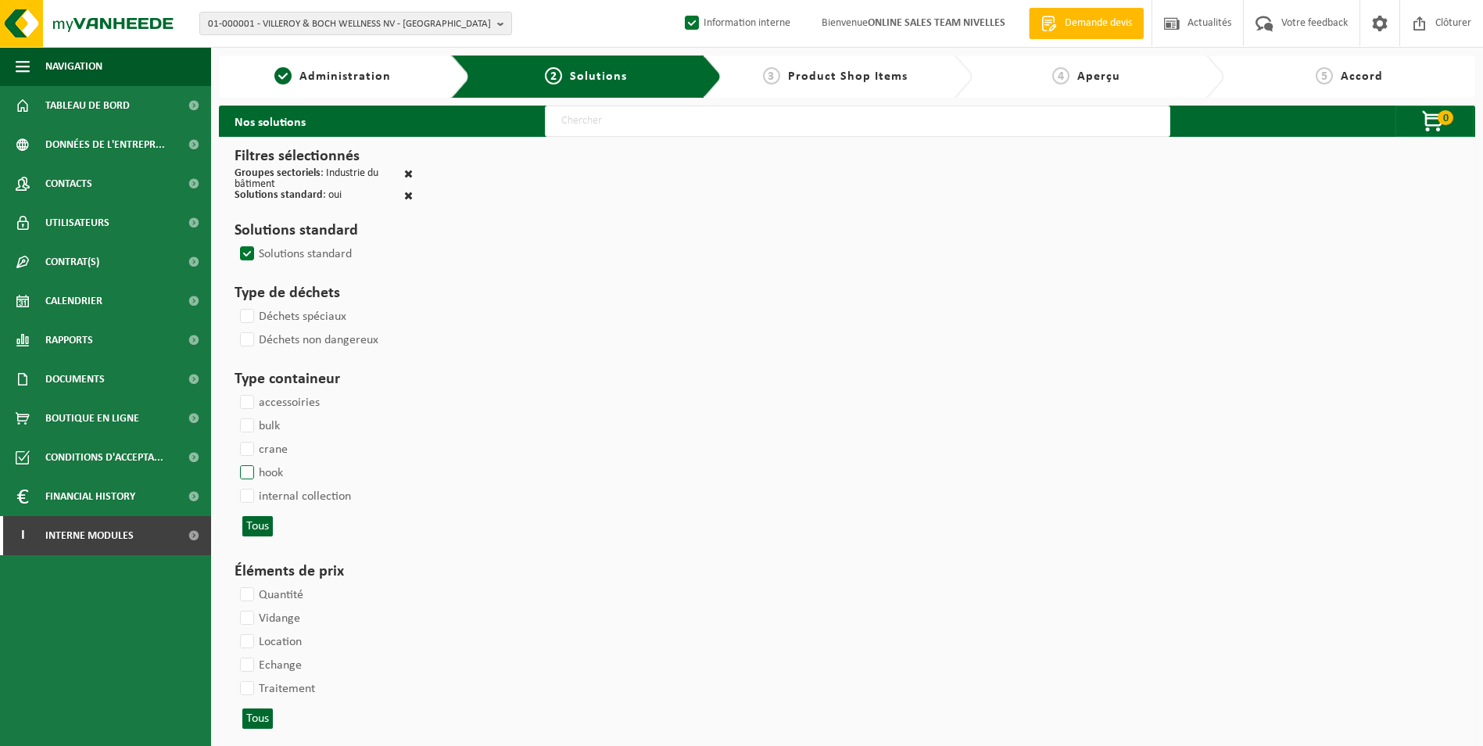
click at [251, 472] on label "hook" at bounding box center [260, 472] width 46 height 23
click at [234, 461] on input "hook" at bounding box center [234, 460] width 1 height 1
checkbox input "true"
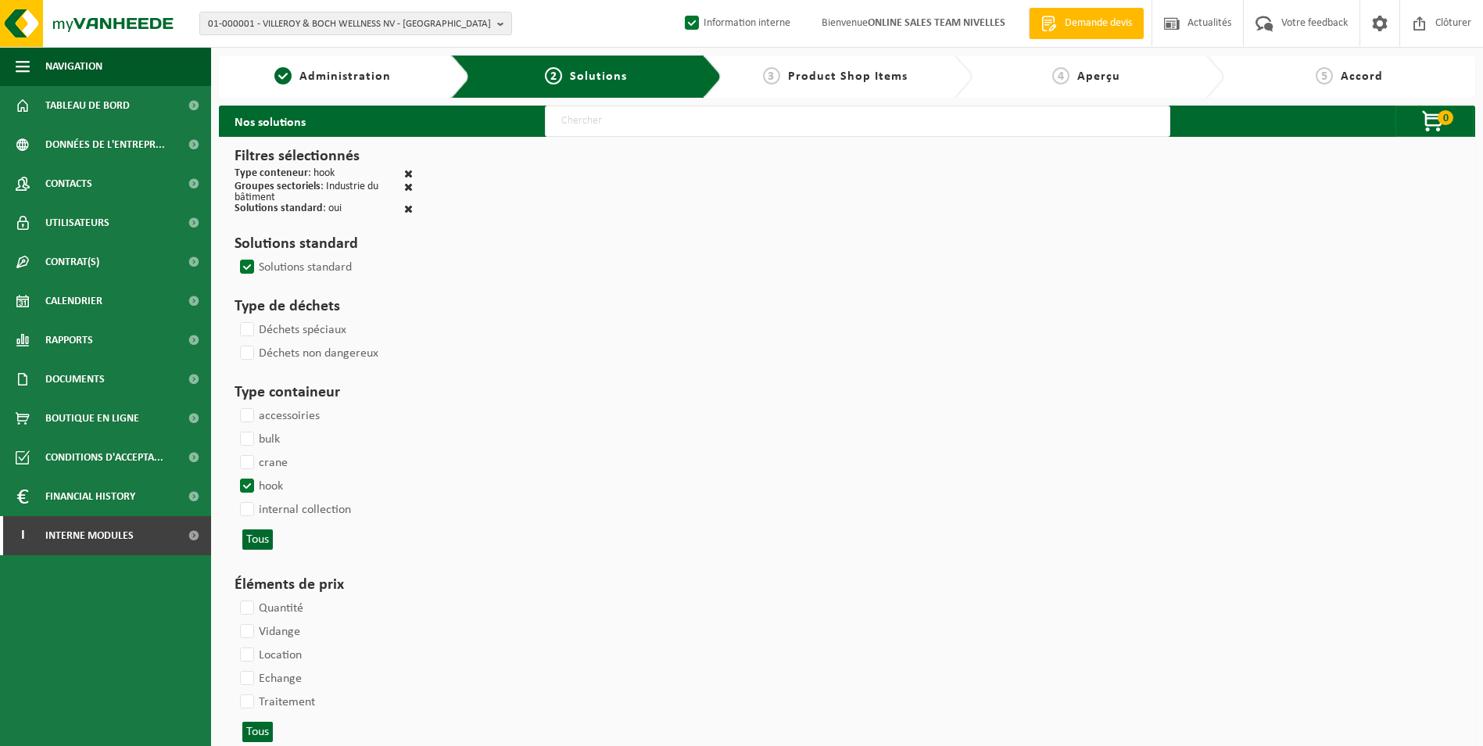
select select
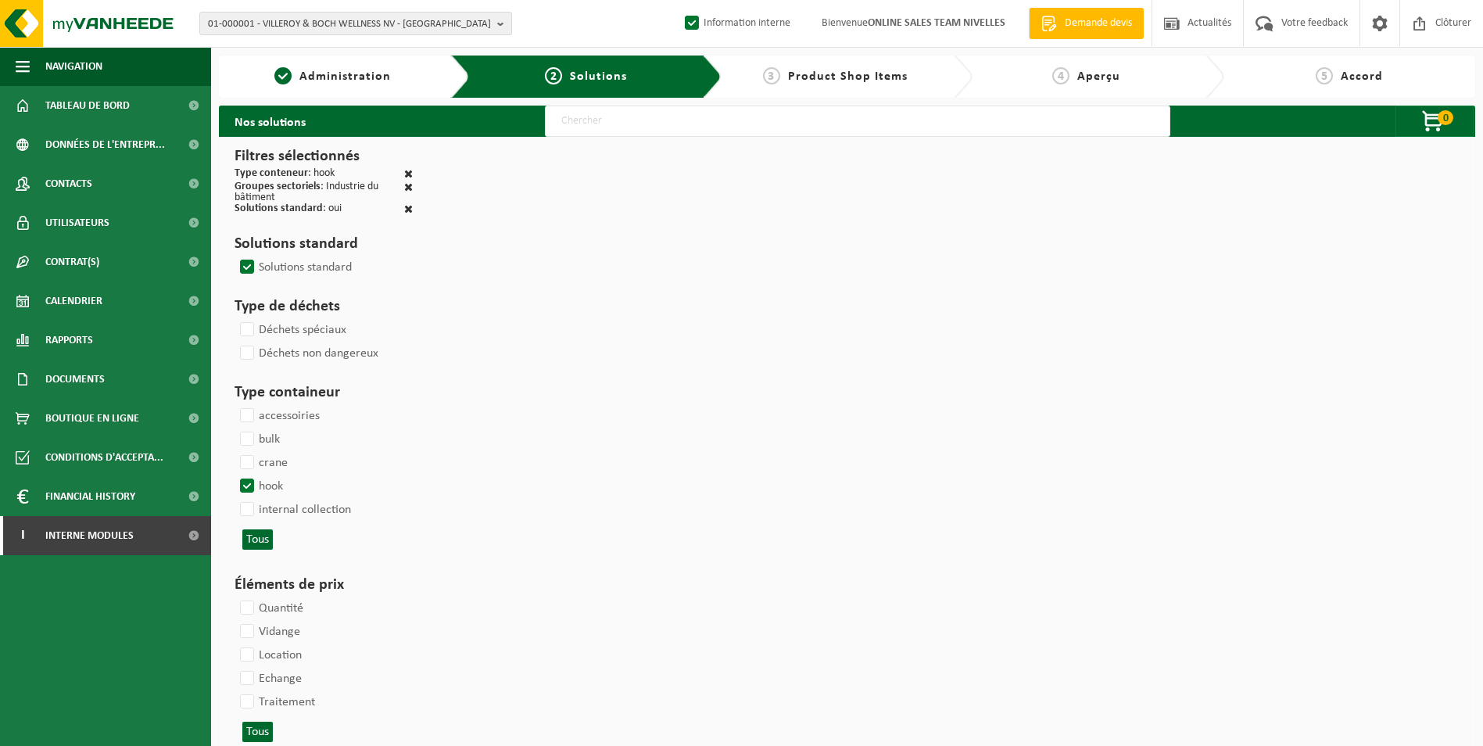
select select
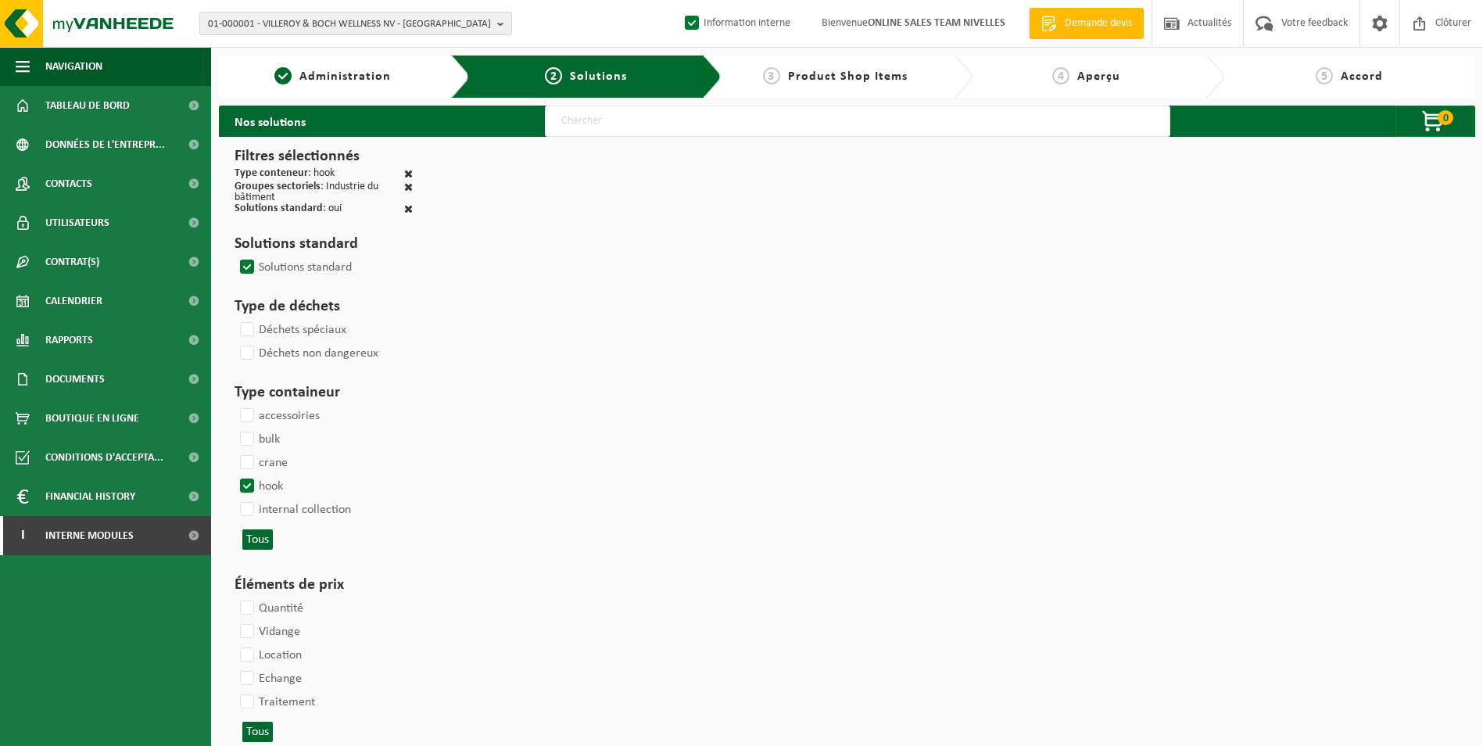
select select
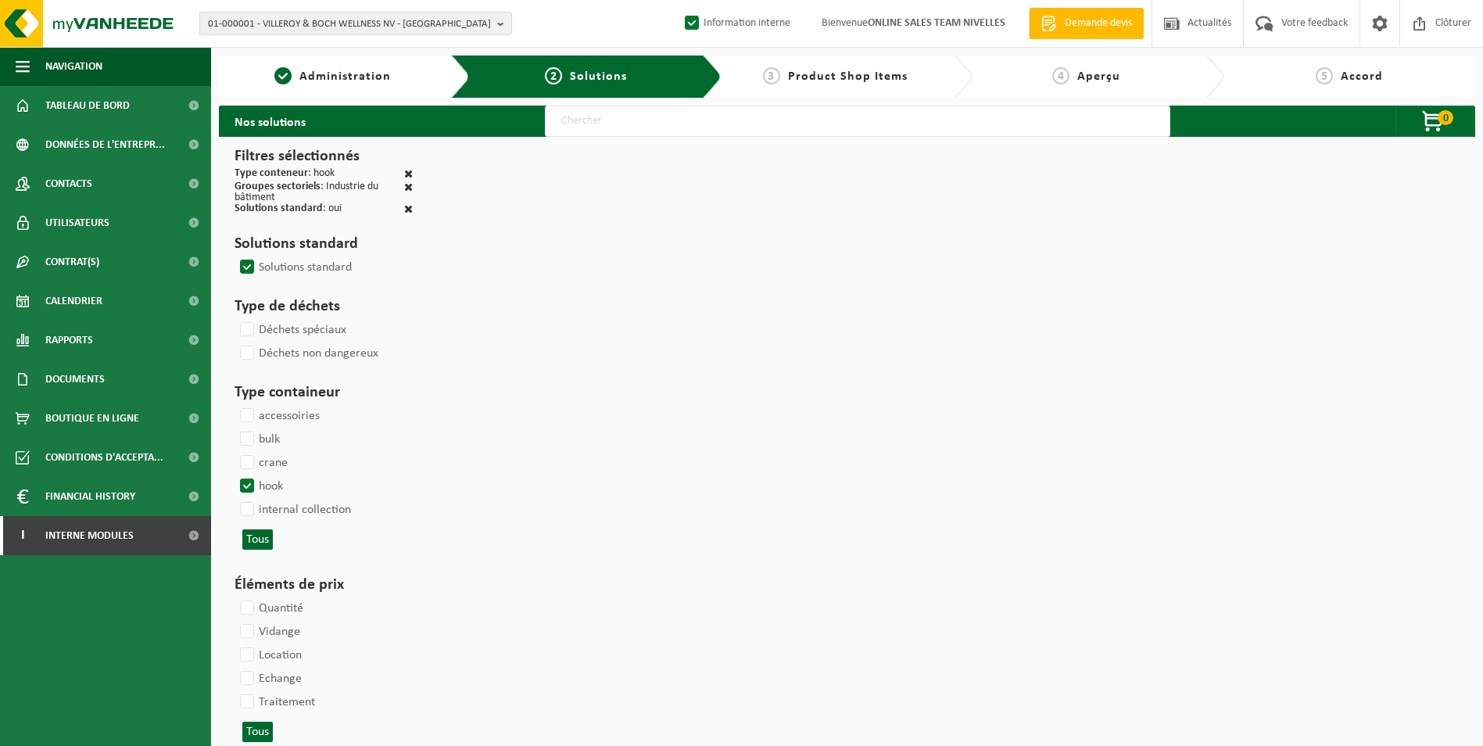
select select
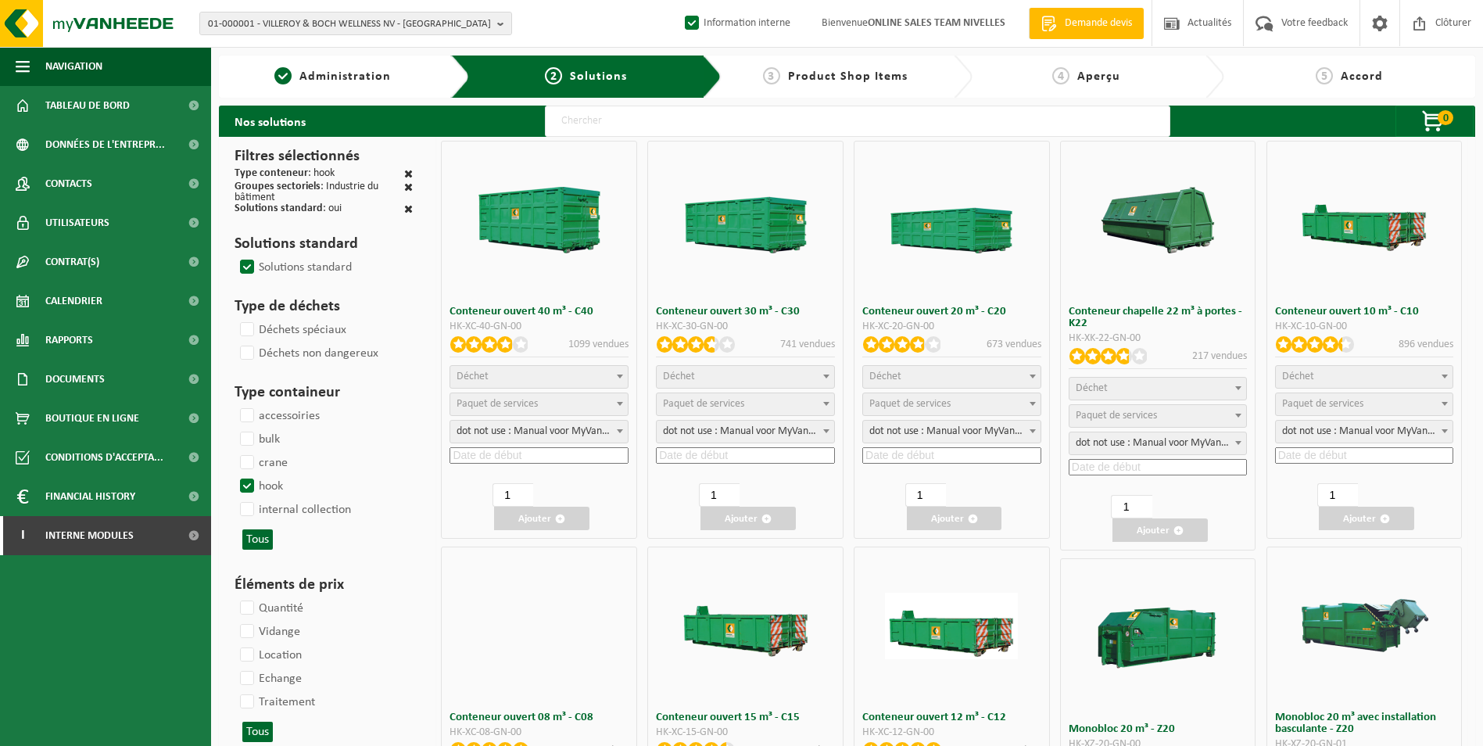
select select
select select "25"
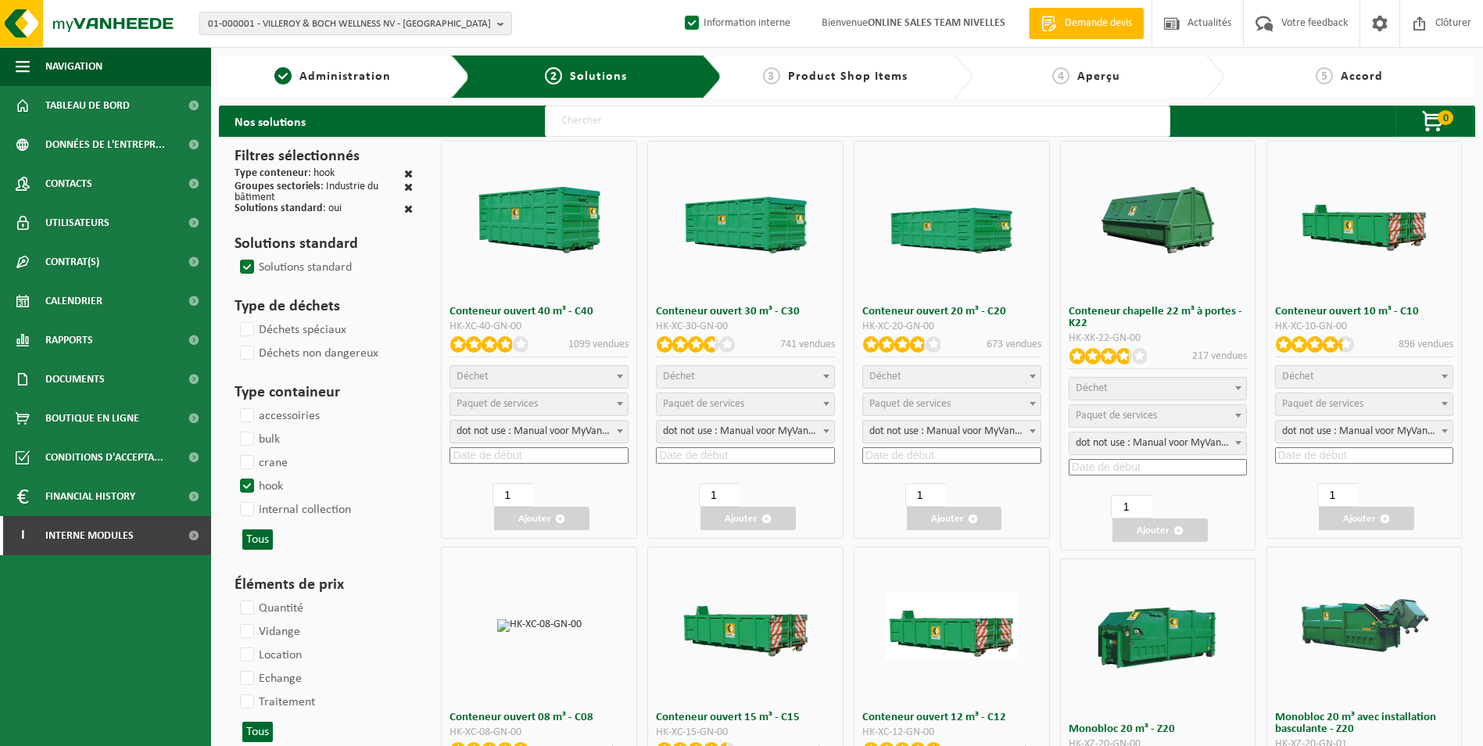
select select "197"
select select "25"
select select "8"
select select "25"
select select "7"
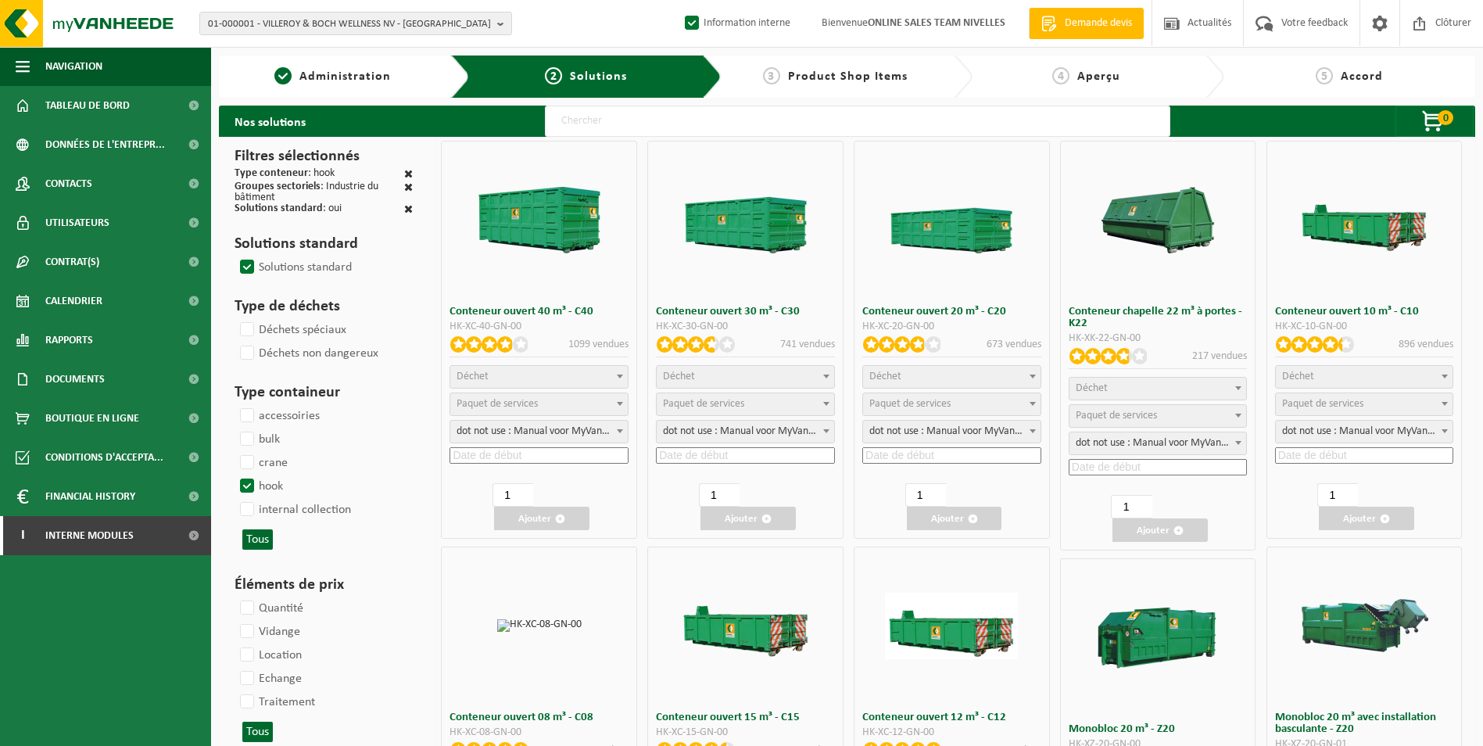
select select "25"
select select "7"
select select "25"
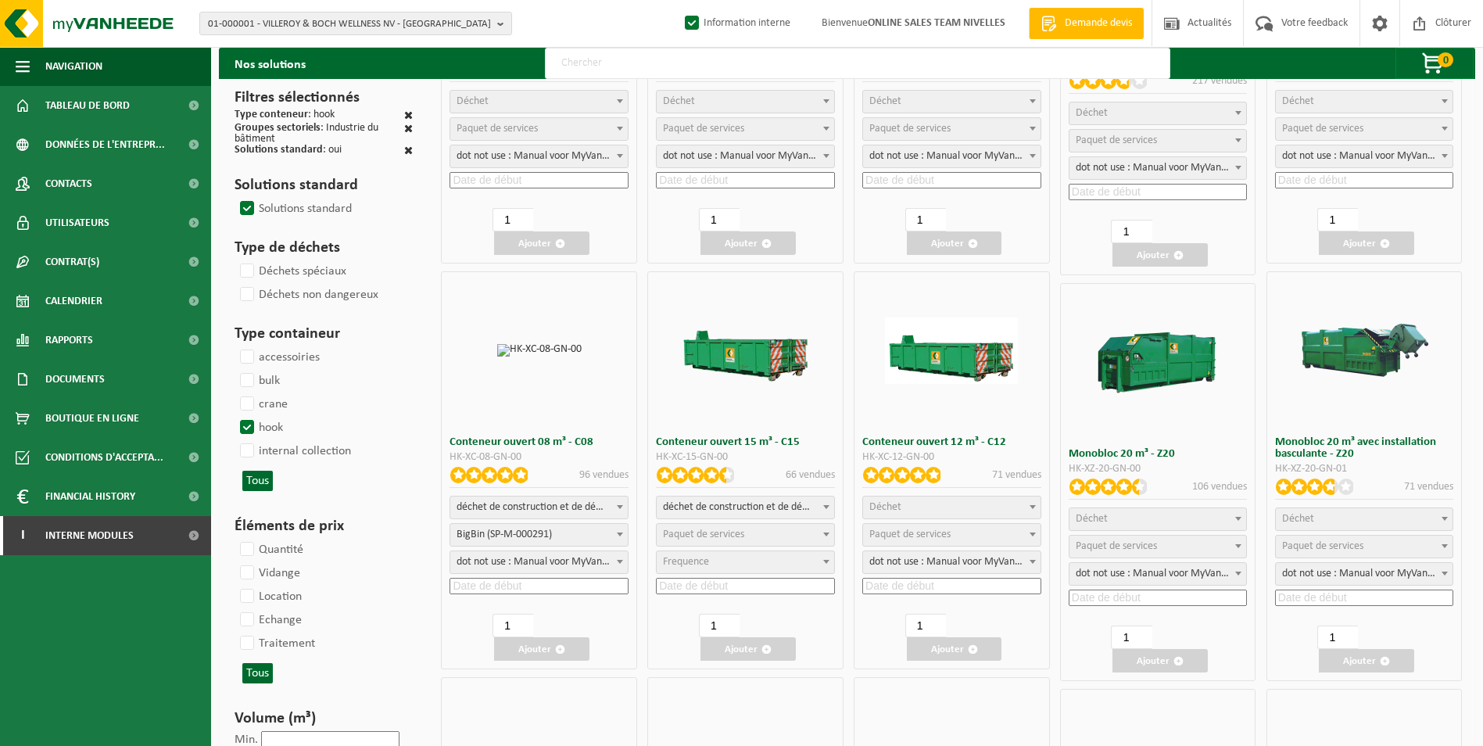
scroll to position [391, 0]
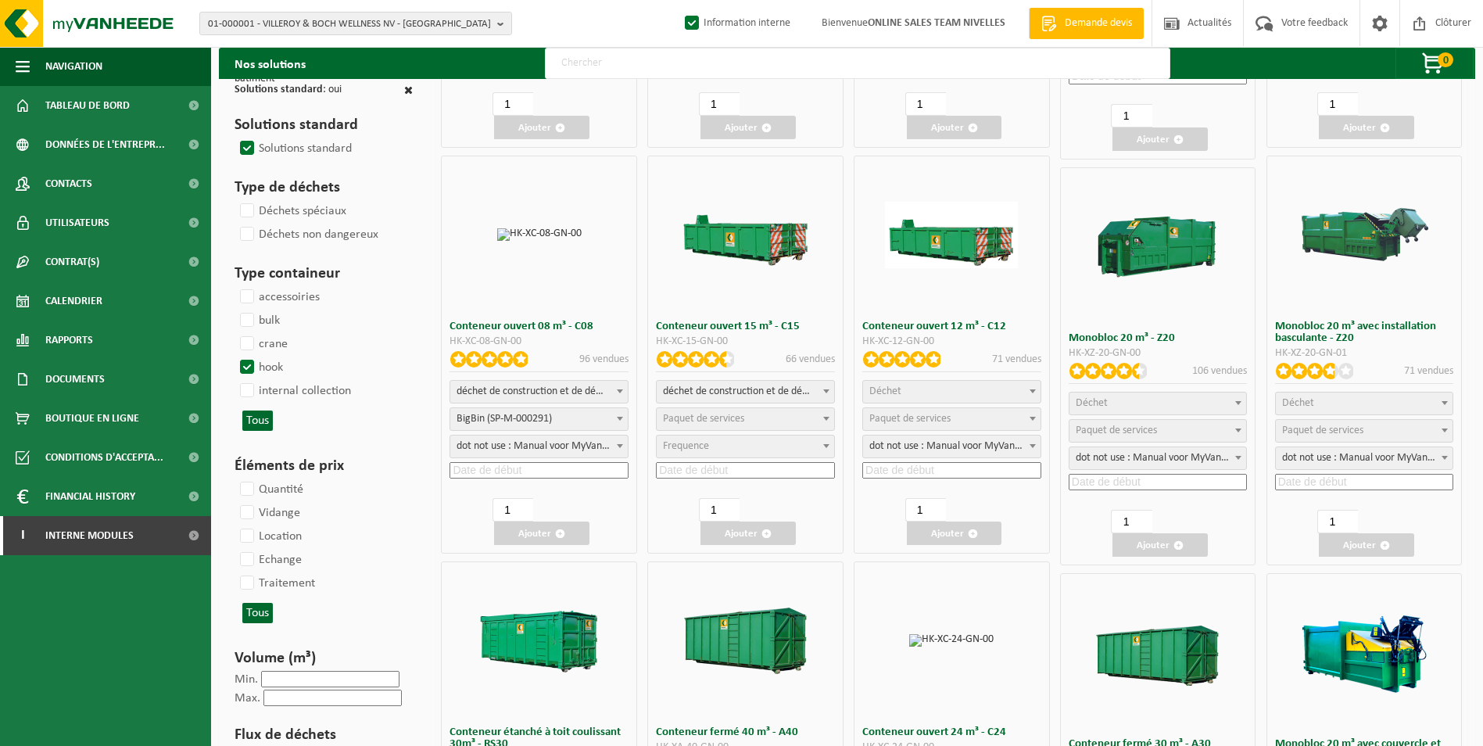
click at [947, 396] on span "Déchet" at bounding box center [951, 392] width 177 height 22
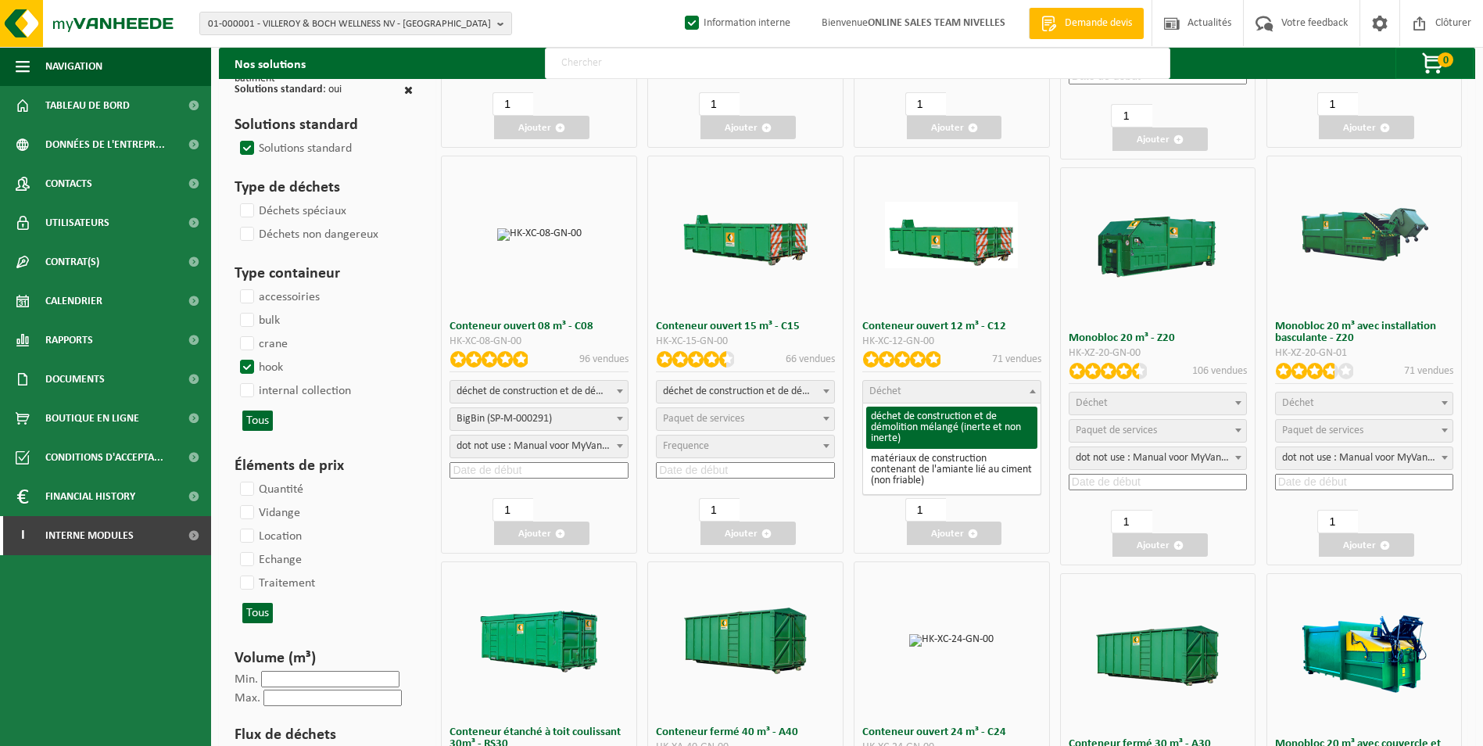
select select "31"
select select
click at [932, 420] on span "Paquet de services" at bounding box center [909, 419] width 81 height 12
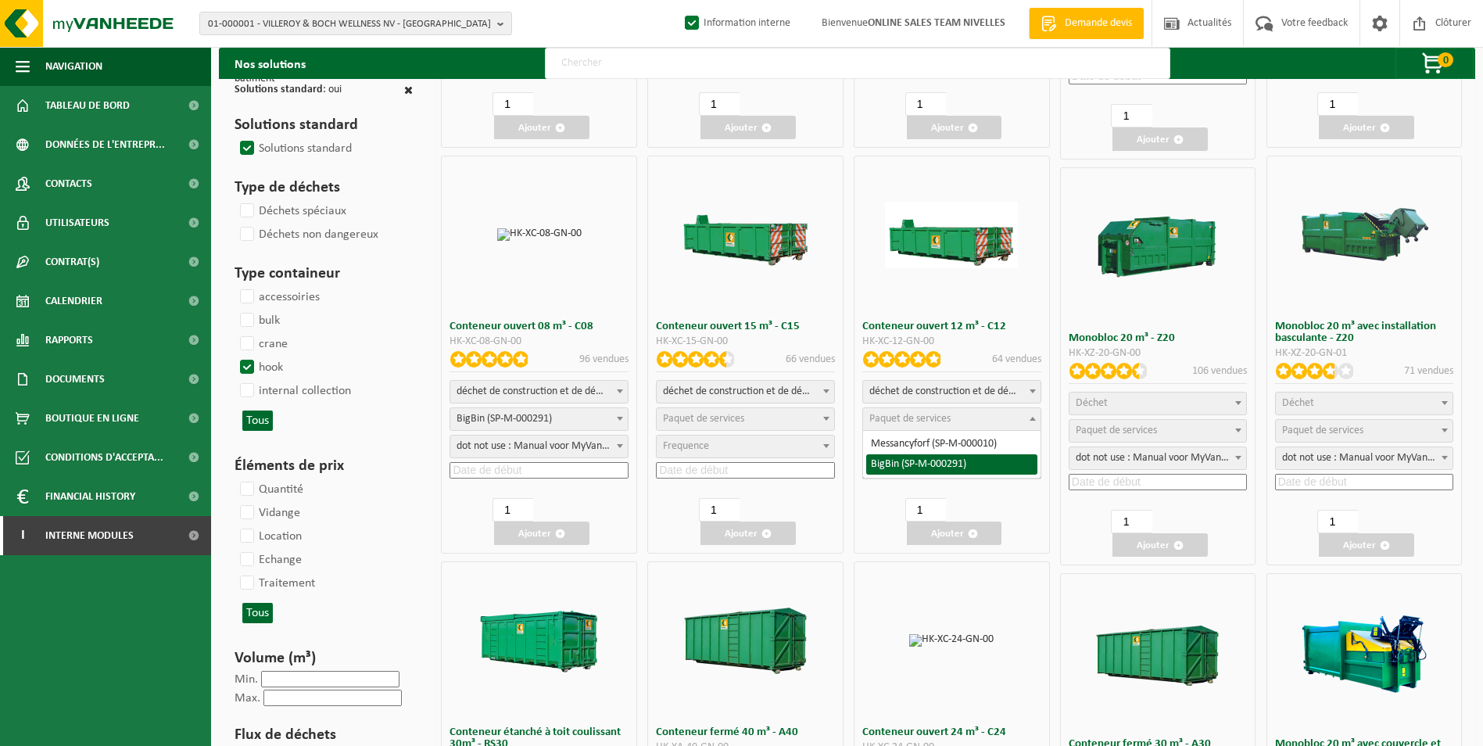
select select "197"
select select "25"
click at [911, 470] on input at bounding box center [951, 470] width 179 height 16
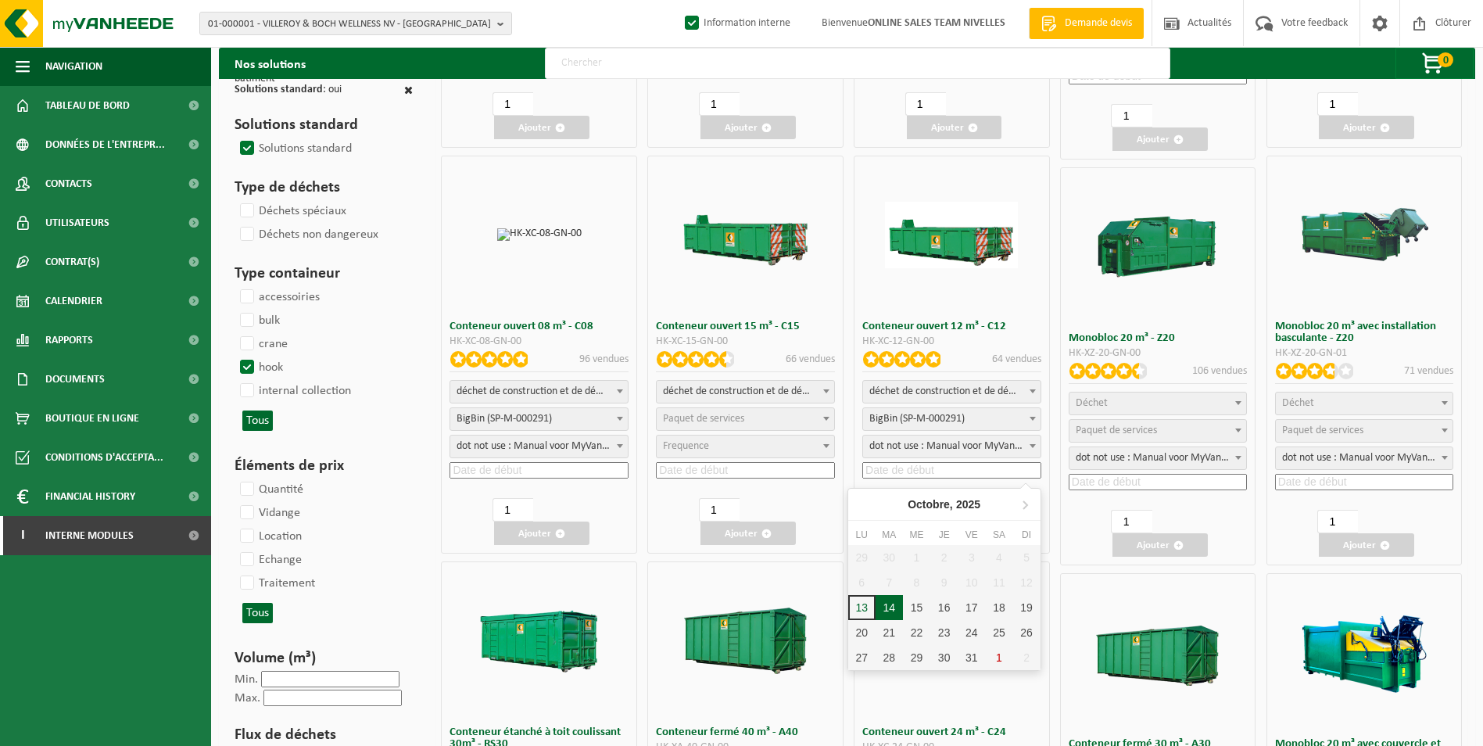
click at [891, 603] on div "14" at bounding box center [888, 607] width 27 height 25
type input "2025-10-14"
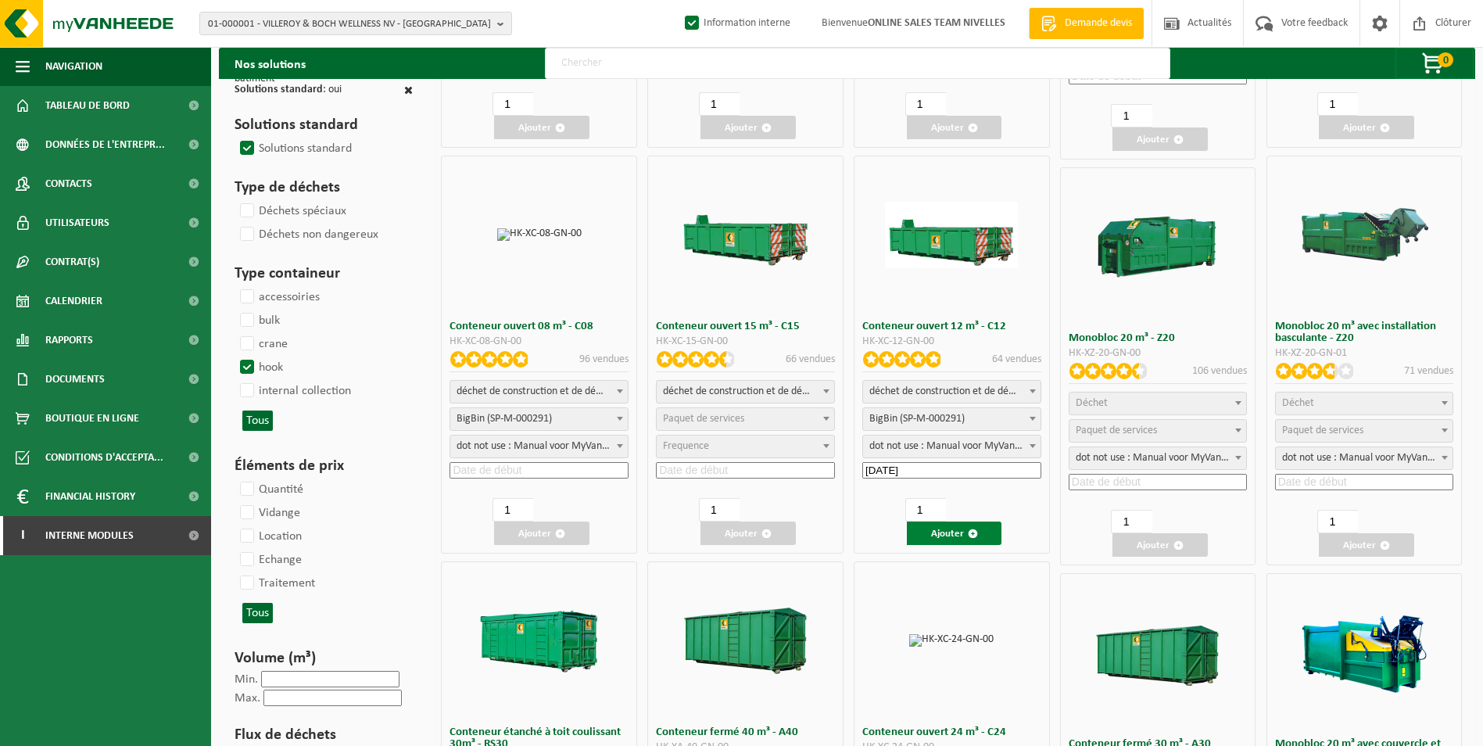
click at [950, 531] on button "Ajouter" at bounding box center [954, 532] width 95 height 23
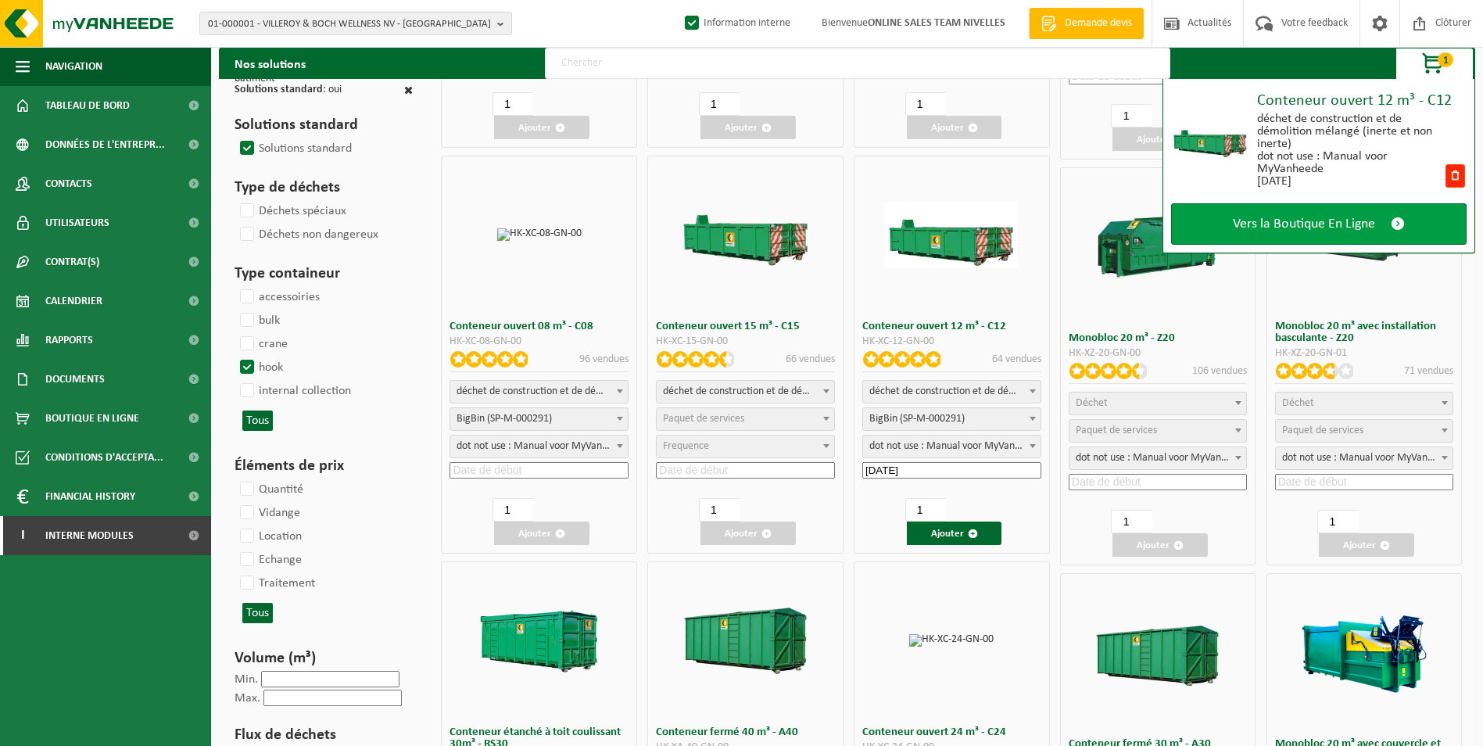
click at [1277, 218] on span "Vers la Boutique En Ligne" at bounding box center [1304, 224] width 142 height 16
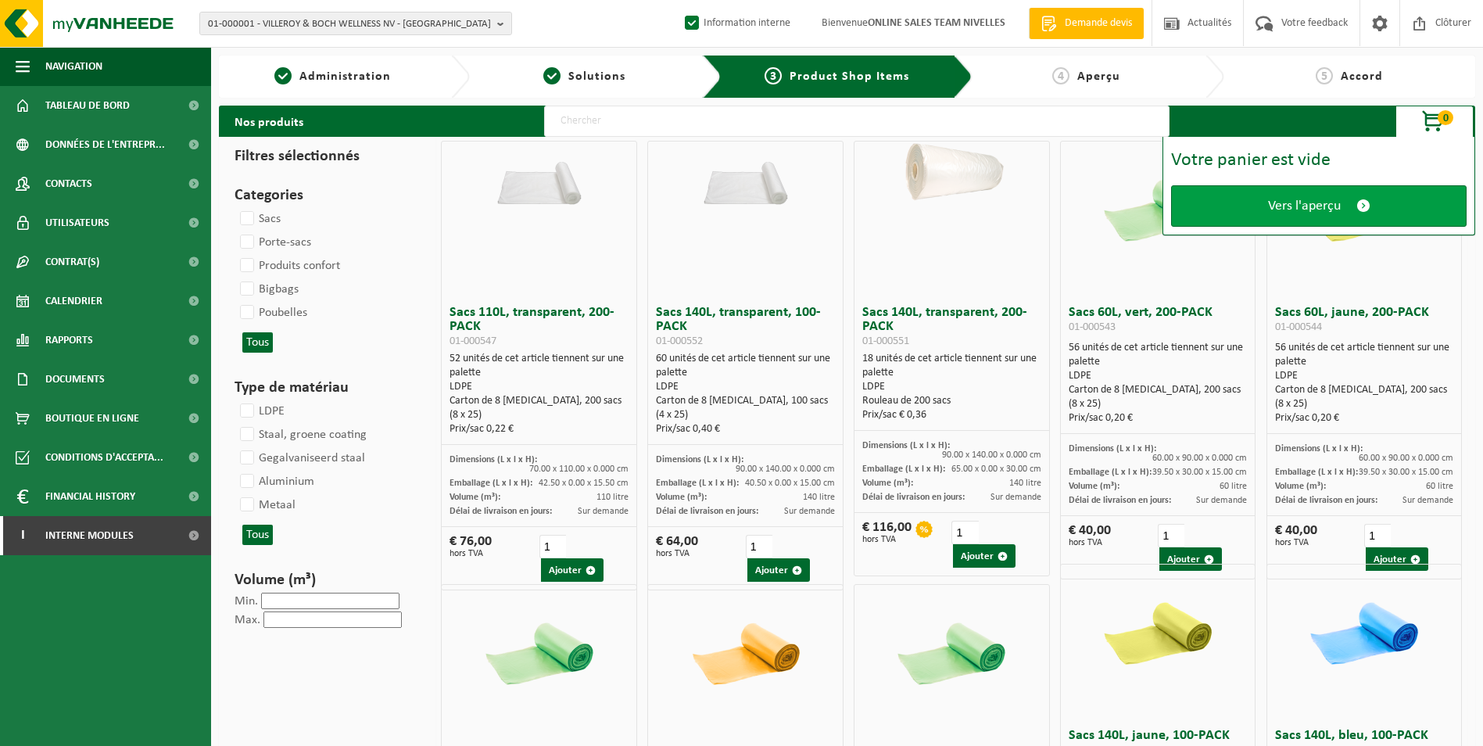
click at [1281, 205] on span "Vers l'aperçu" at bounding box center [1304, 206] width 73 height 16
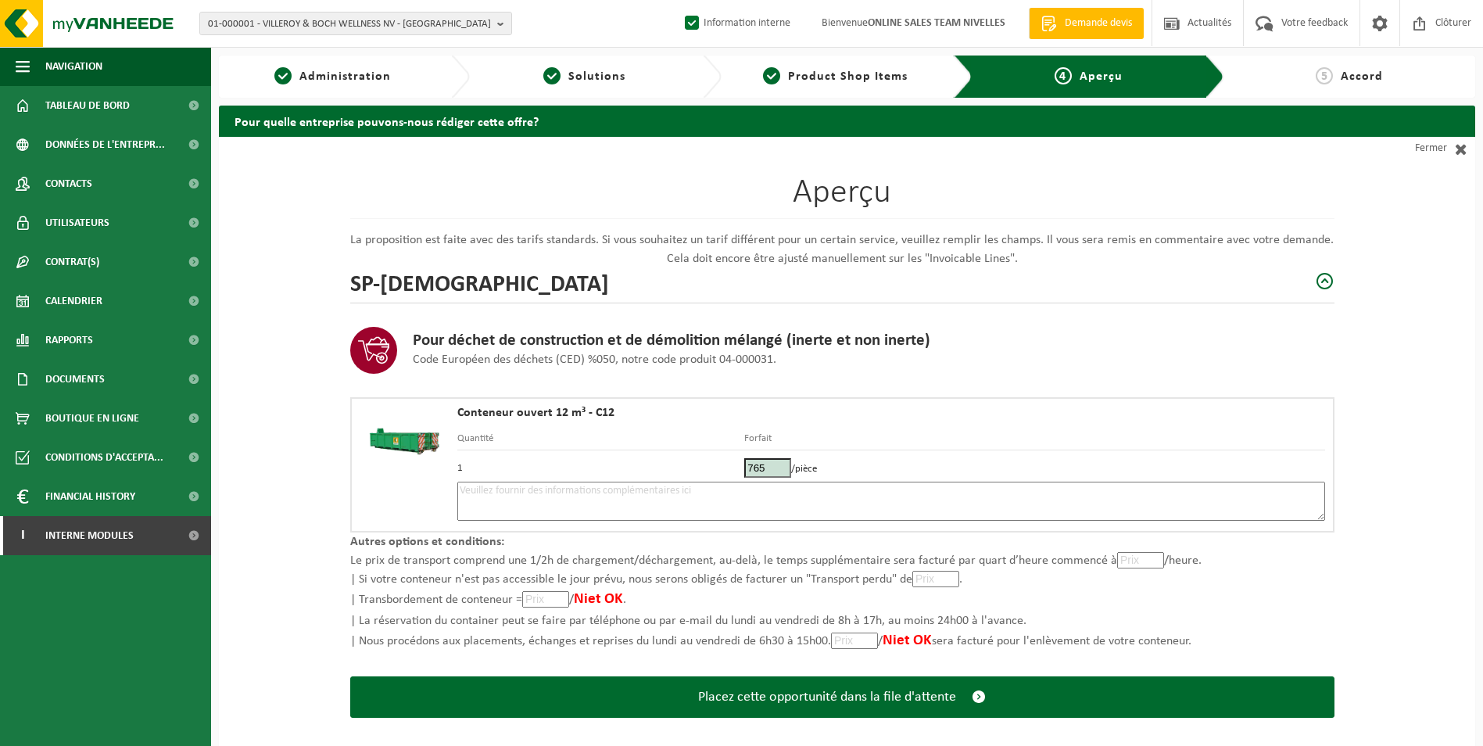
click at [883, 498] on textarea at bounding box center [891, 500] width 868 height 39
type textarea "p"
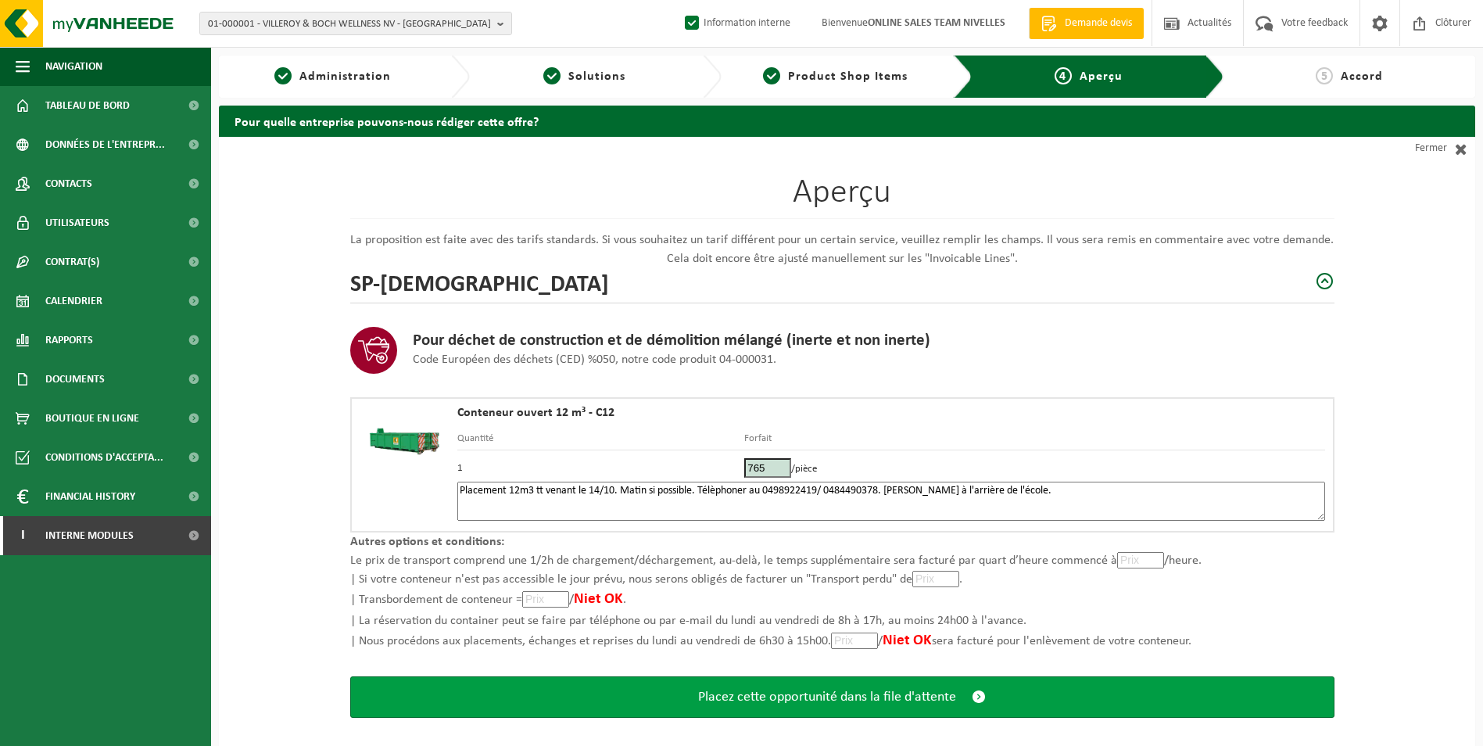
type textarea "Placement 12m3 tt venant le 14/10. Matin si possible. Télèphoner au 0498922419/…"
click at [860, 689] on span "Placez cette opportunité dans la file d'attente" at bounding box center [827, 697] width 258 height 16
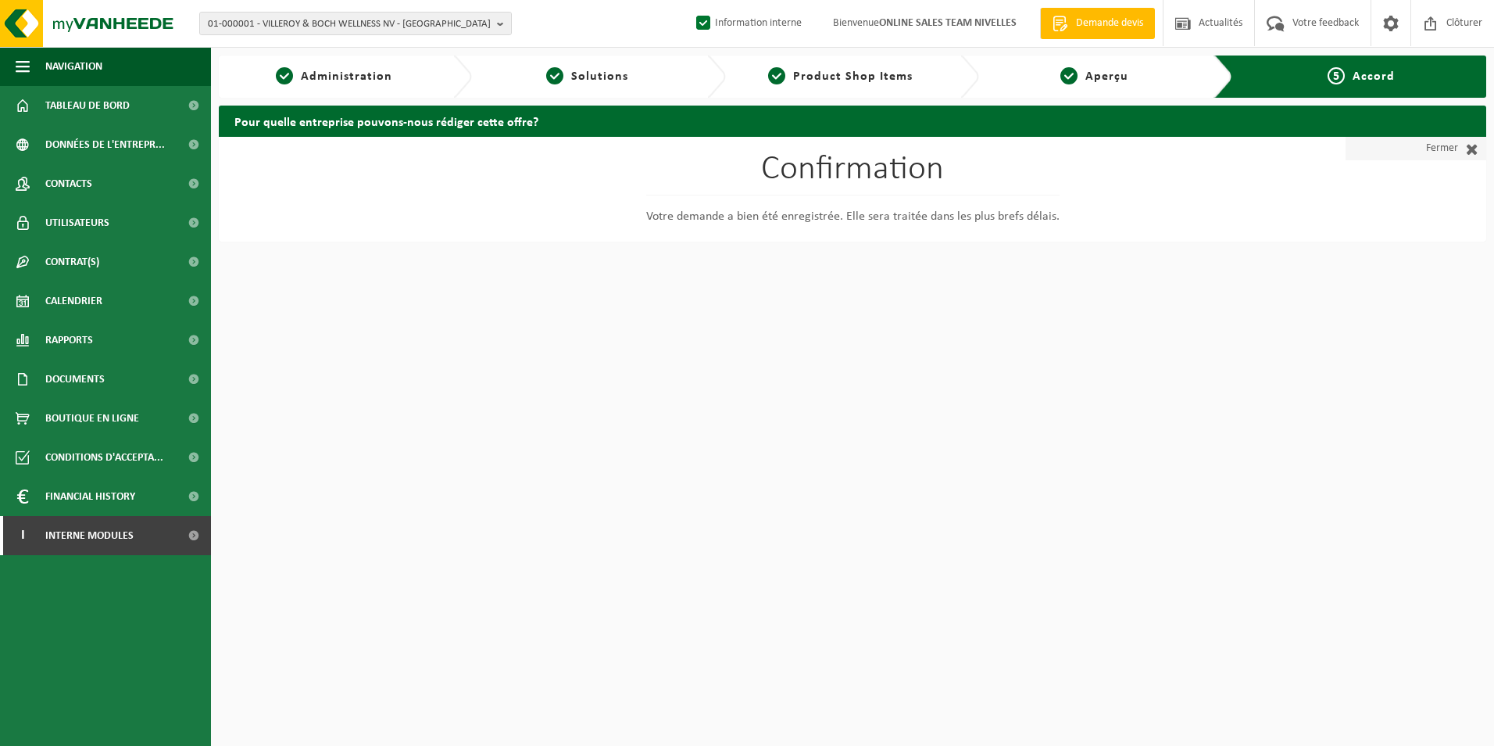
click at [1426, 152] on link "Fermer" at bounding box center [1416, 148] width 141 height 23
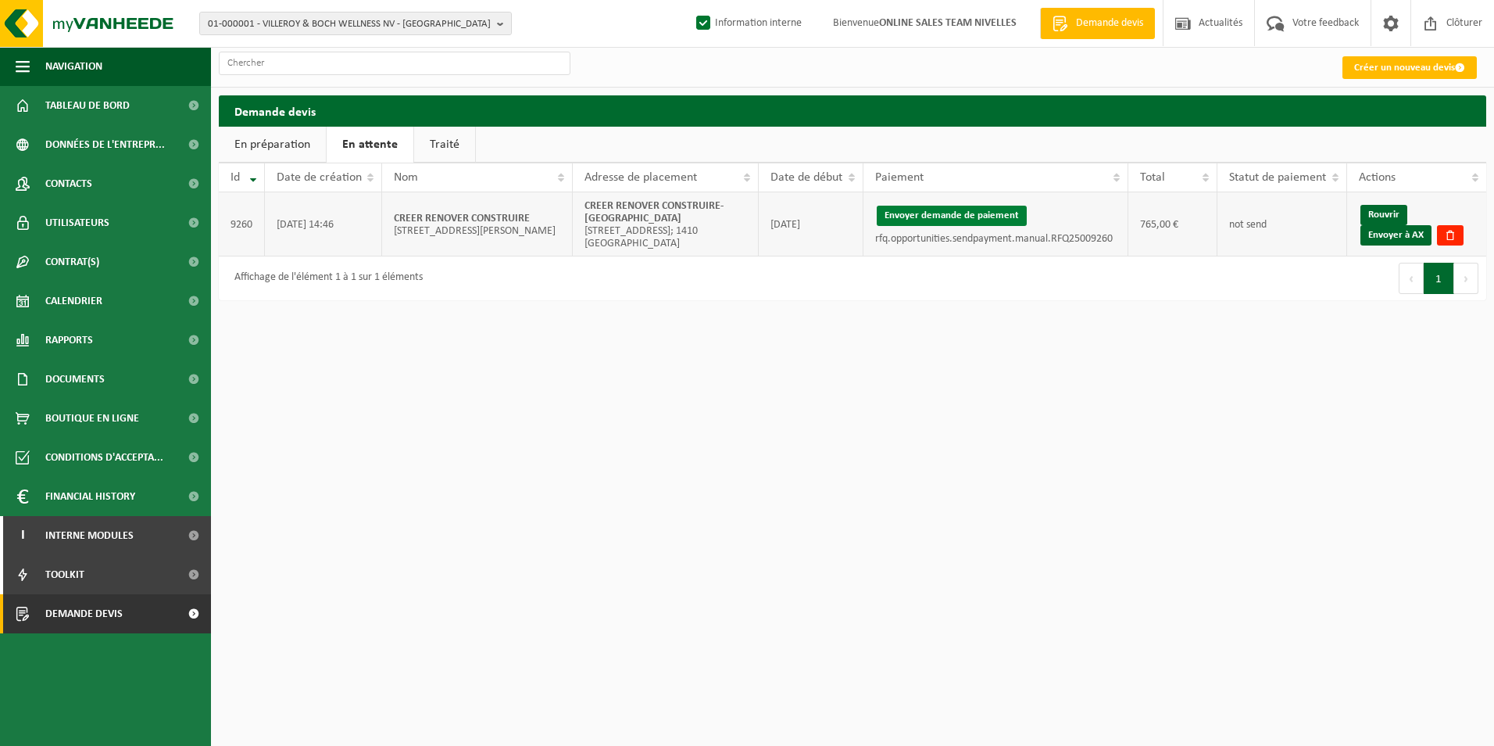
click at [949, 216] on button "Envoyer demande de paiement" at bounding box center [952, 216] width 150 height 20
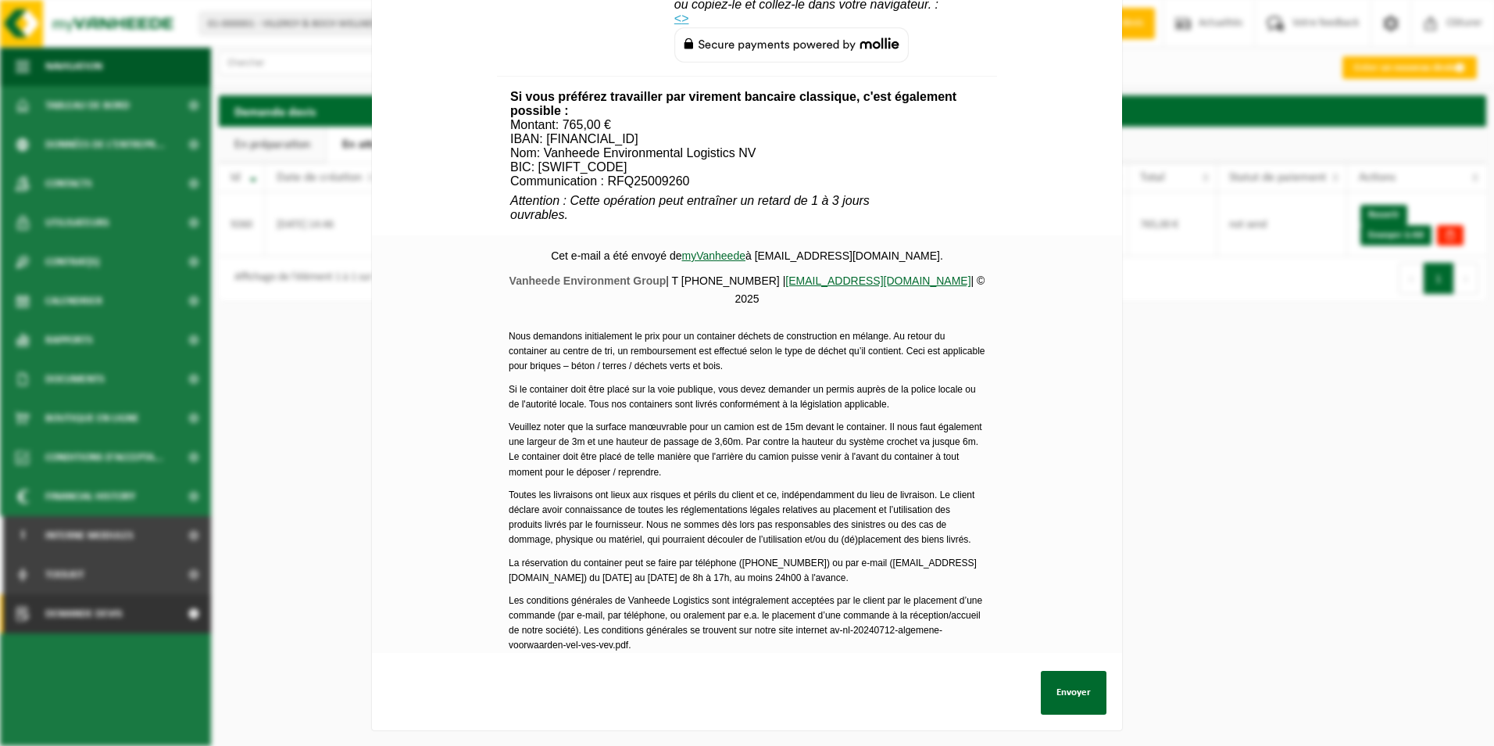
scroll to position [566, 0]
click at [1064, 684] on button "Envoyer" at bounding box center [1074, 693] width 66 height 44
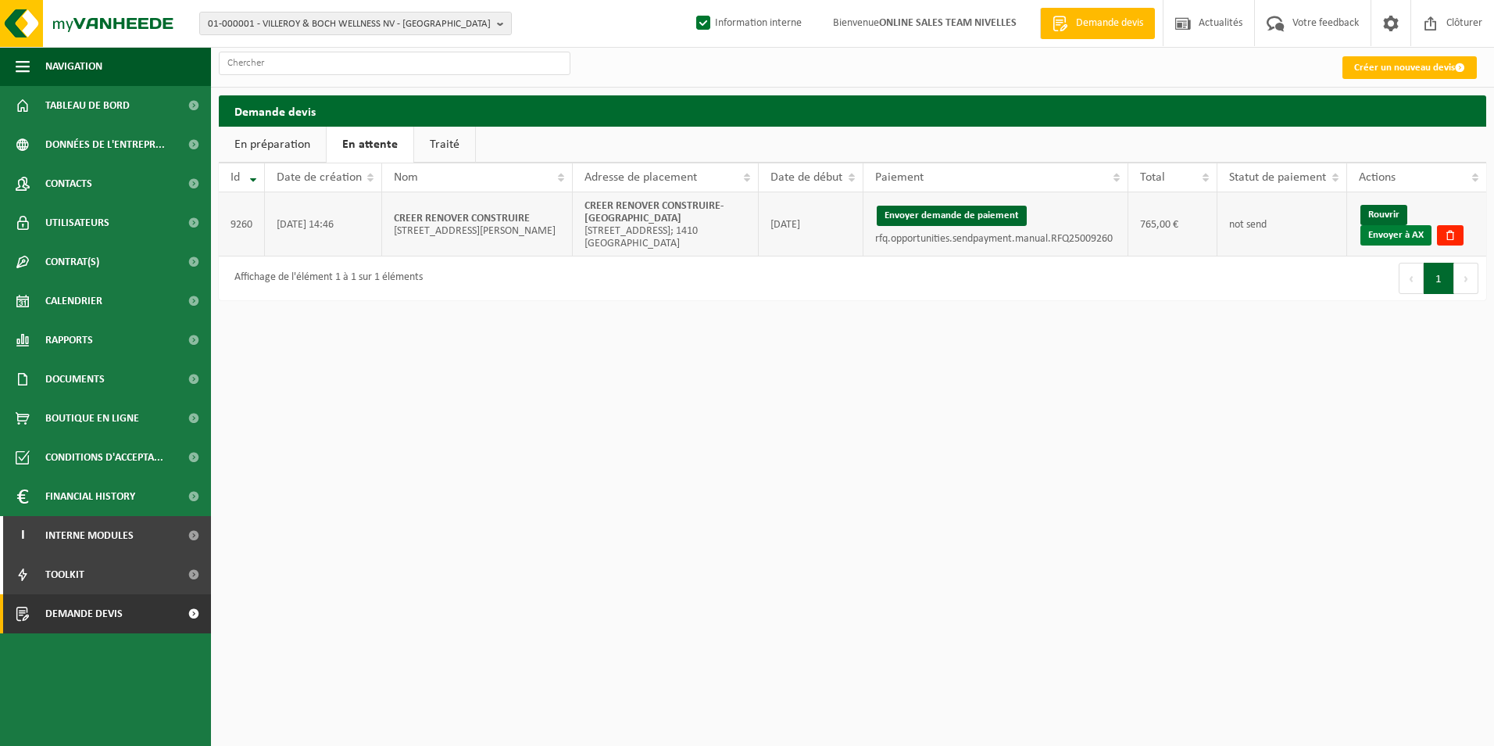
click at [1401, 238] on link "Envoyer à AX" at bounding box center [1396, 235] width 71 height 20
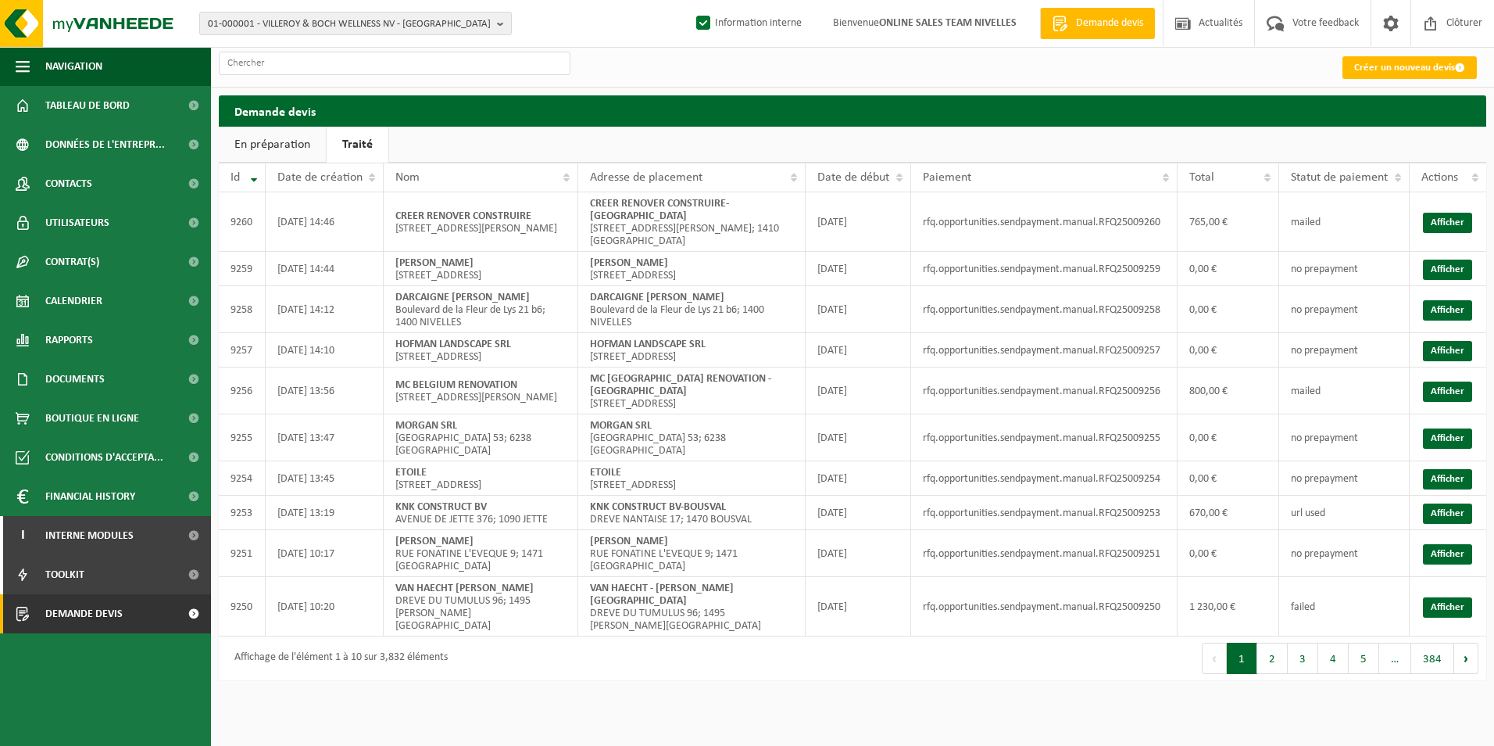
click at [357, 143] on link "Traité" at bounding box center [358, 145] width 62 height 36
drag, startPoint x: 586, startPoint y: 211, endPoint x: 791, endPoint y: 202, distance: 204.9
click at [791, 202] on td "CREER RENOVER CONSTRUIRE-WATERLOO RUE FOND THIRION 33; 1410 WATERLOO" at bounding box center [691, 221] width 227 height 59
copy strong "CREER RENOVER CONSTRUIRE-[GEOGRAPHIC_DATA]"
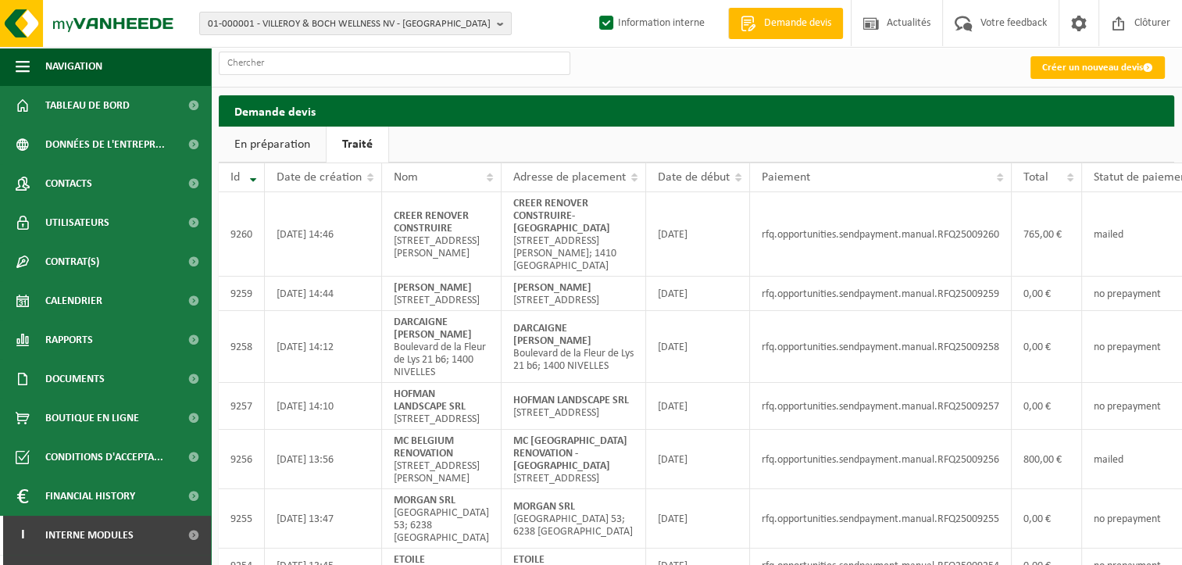
click at [774, 64] on div "Créer un nouveau devis" at bounding box center [696, 67] width 971 height 40
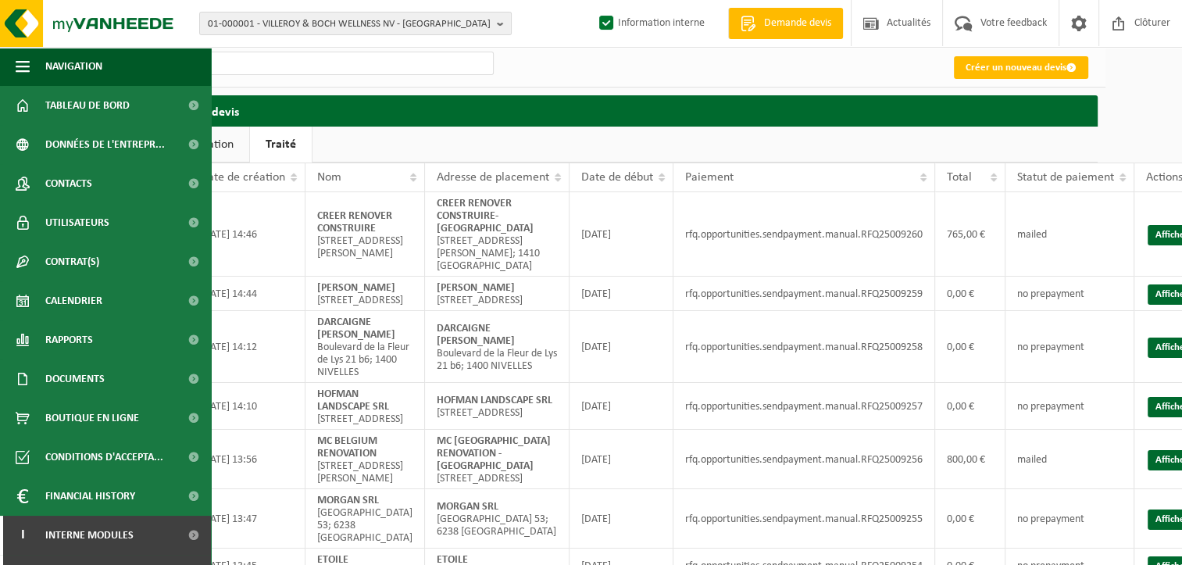
scroll to position [0, 83]
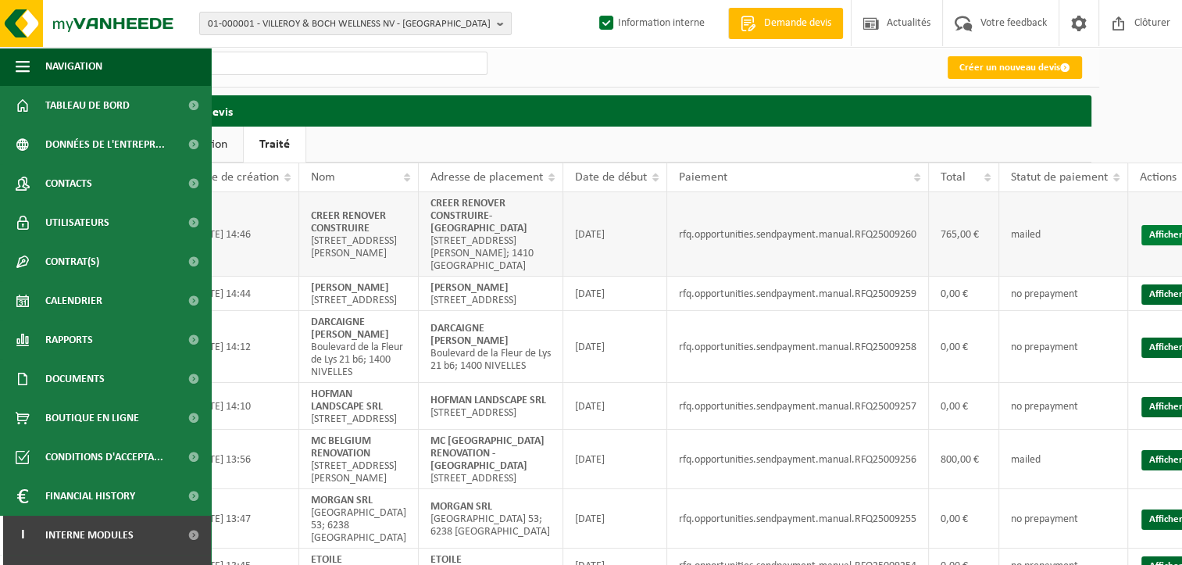
click at [1142, 237] on link "Afficher" at bounding box center [1166, 235] width 49 height 20
